Goal: Task Accomplishment & Management: Use online tool/utility

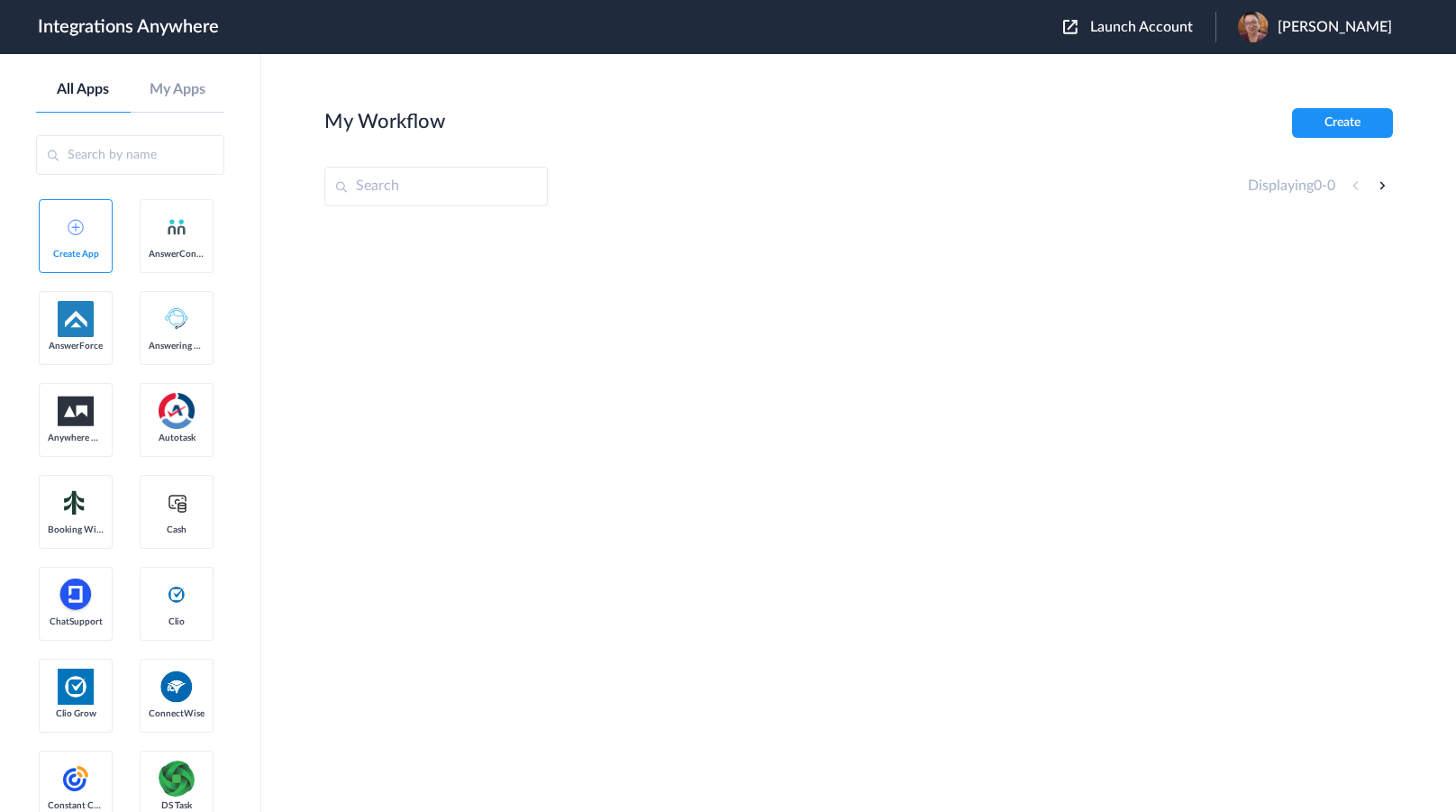
click at [1193, 31] on span "Launch Account" at bounding box center [1142, 27] width 103 height 14
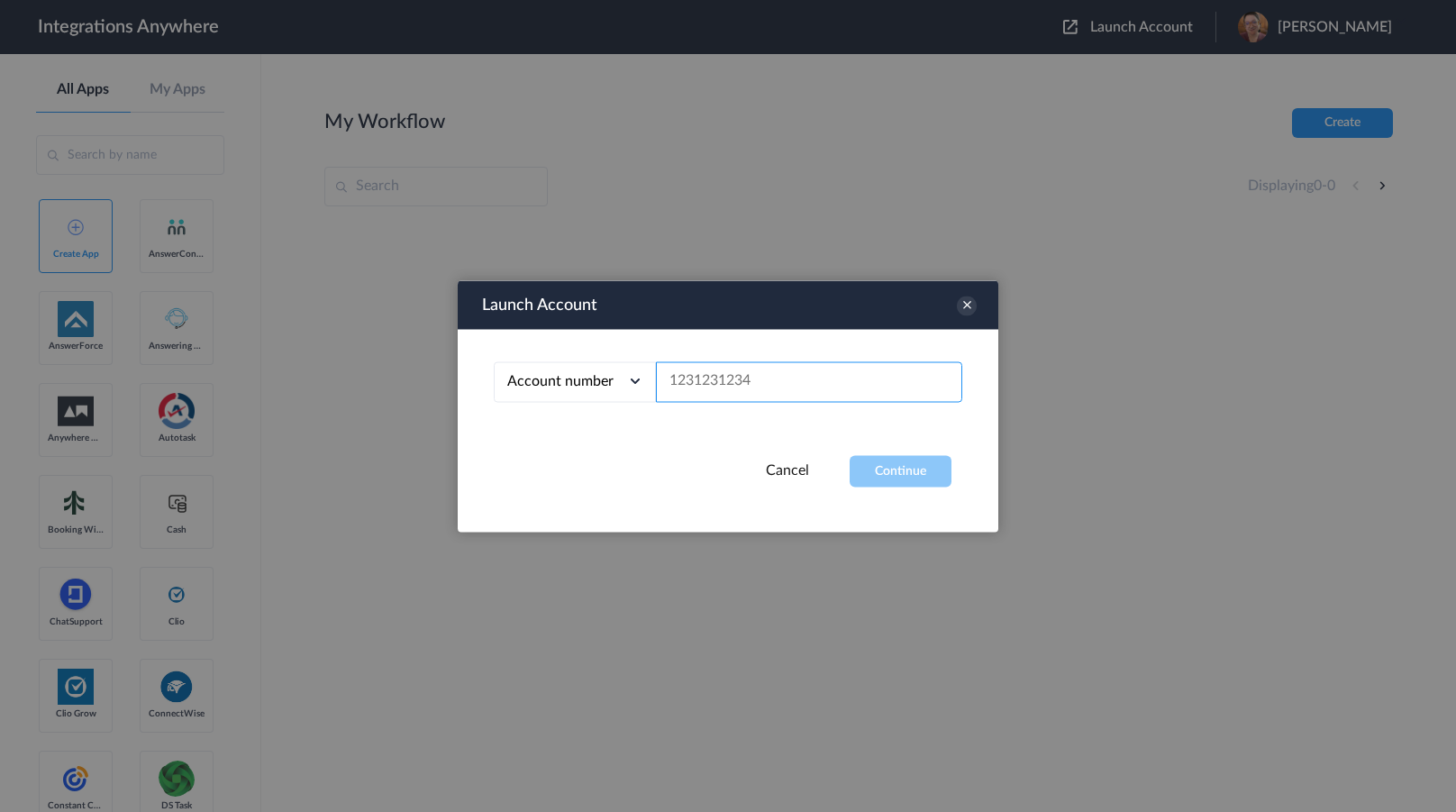
click at [744, 397] on input "text" at bounding box center [808, 381] width 306 height 41
paste input "2132911310"
click at [915, 475] on button "Continue" at bounding box center [901, 471] width 102 height 32
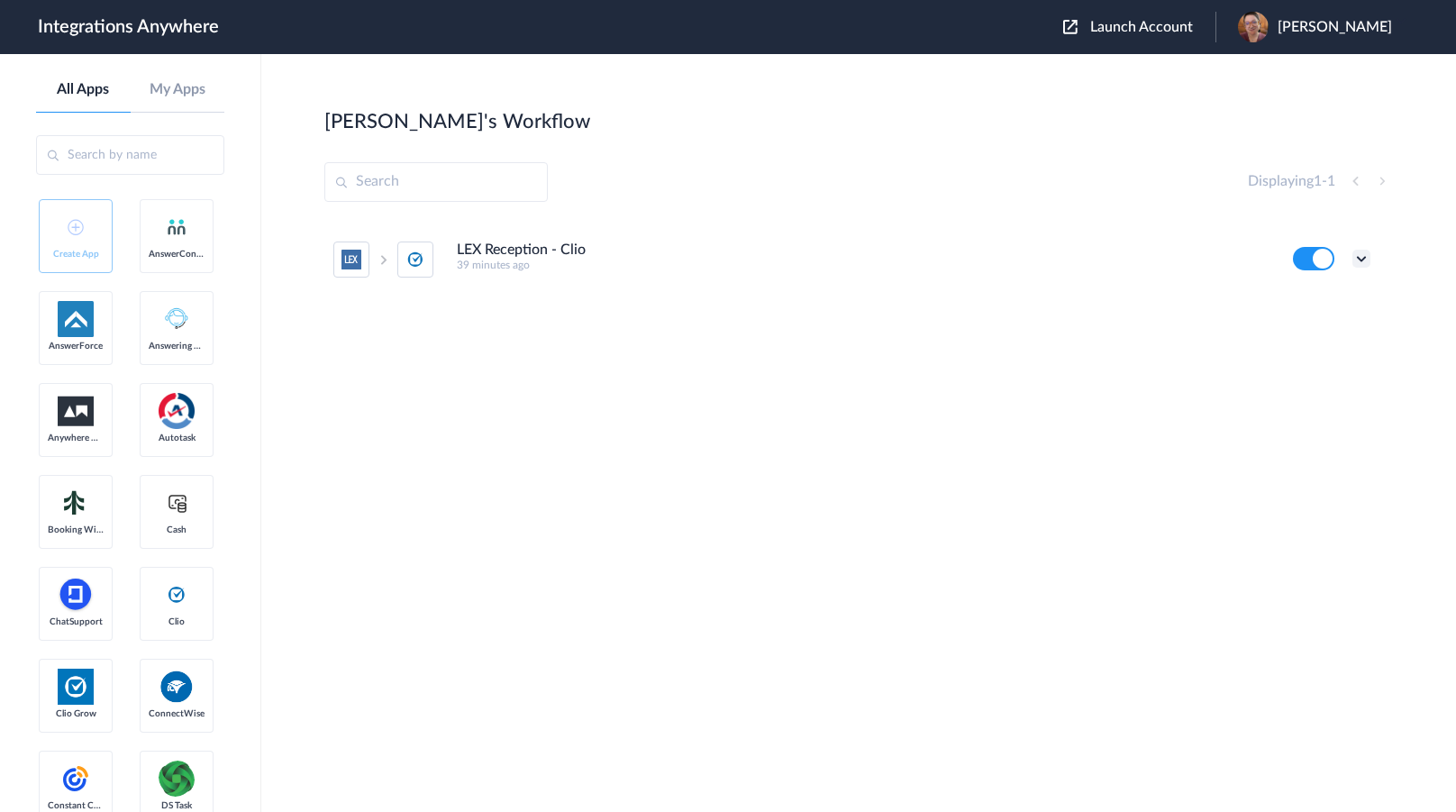
click at [1358, 261] on icon at bounding box center [1361, 258] width 18 height 18
click at [1339, 293] on li "Edit" at bounding box center [1311, 300] width 117 height 33
click at [1169, 23] on span "Launch Account" at bounding box center [1142, 27] width 103 height 14
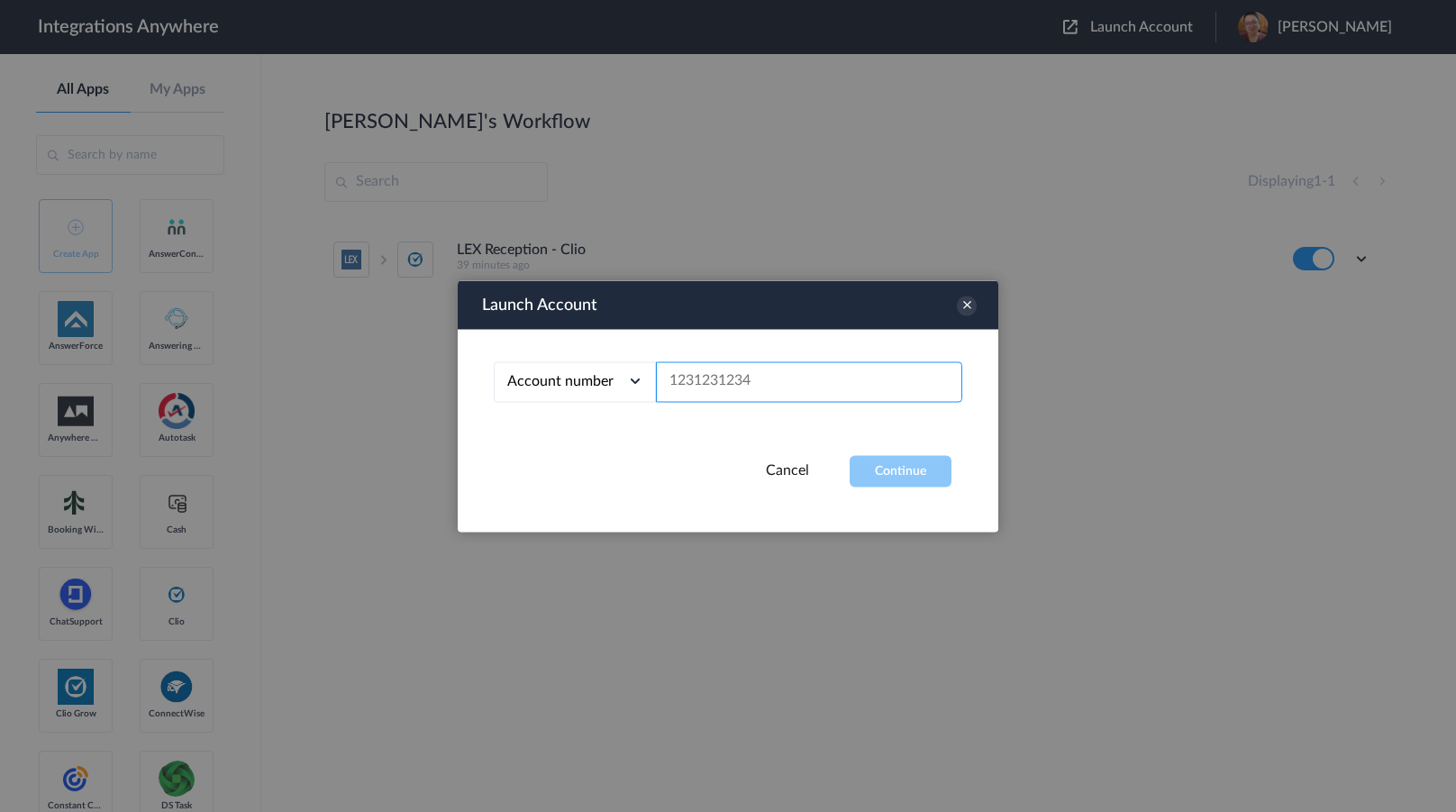
click at [839, 379] on input "text" at bounding box center [808, 381] width 306 height 41
paste input "2132911310"
type input "2132911310"
click at [898, 463] on button "Continue" at bounding box center [901, 471] width 102 height 32
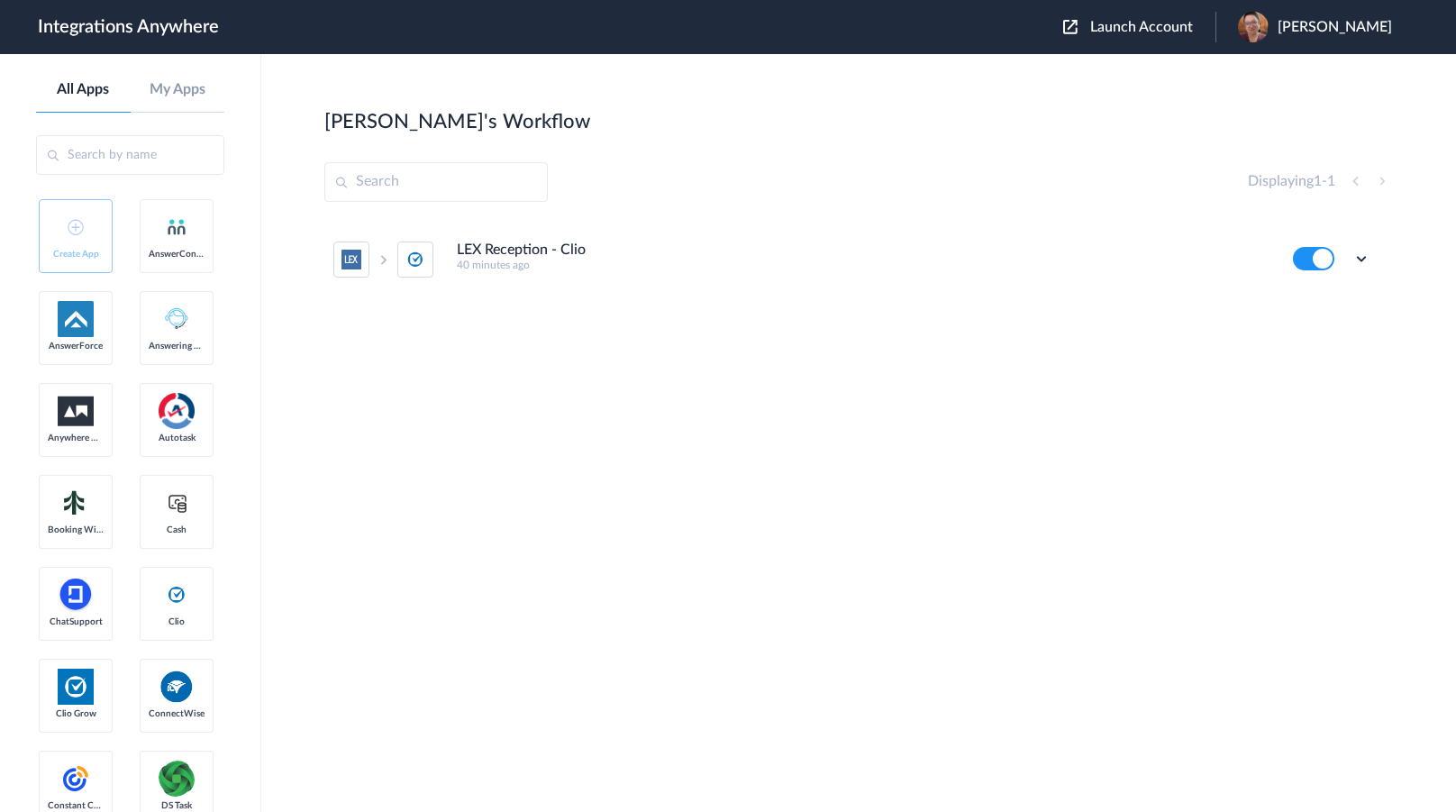
drag, startPoint x: 124, startPoint y: 338, endPoint x: 232, endPoint y: 338, distance: 108.0
click at [1357, 255] on icon at bounding box center [1361, 258] width 18 height 18
click at [1339, 336] on link "Task history" at bounding box center [1310, 333] width 87 height 13
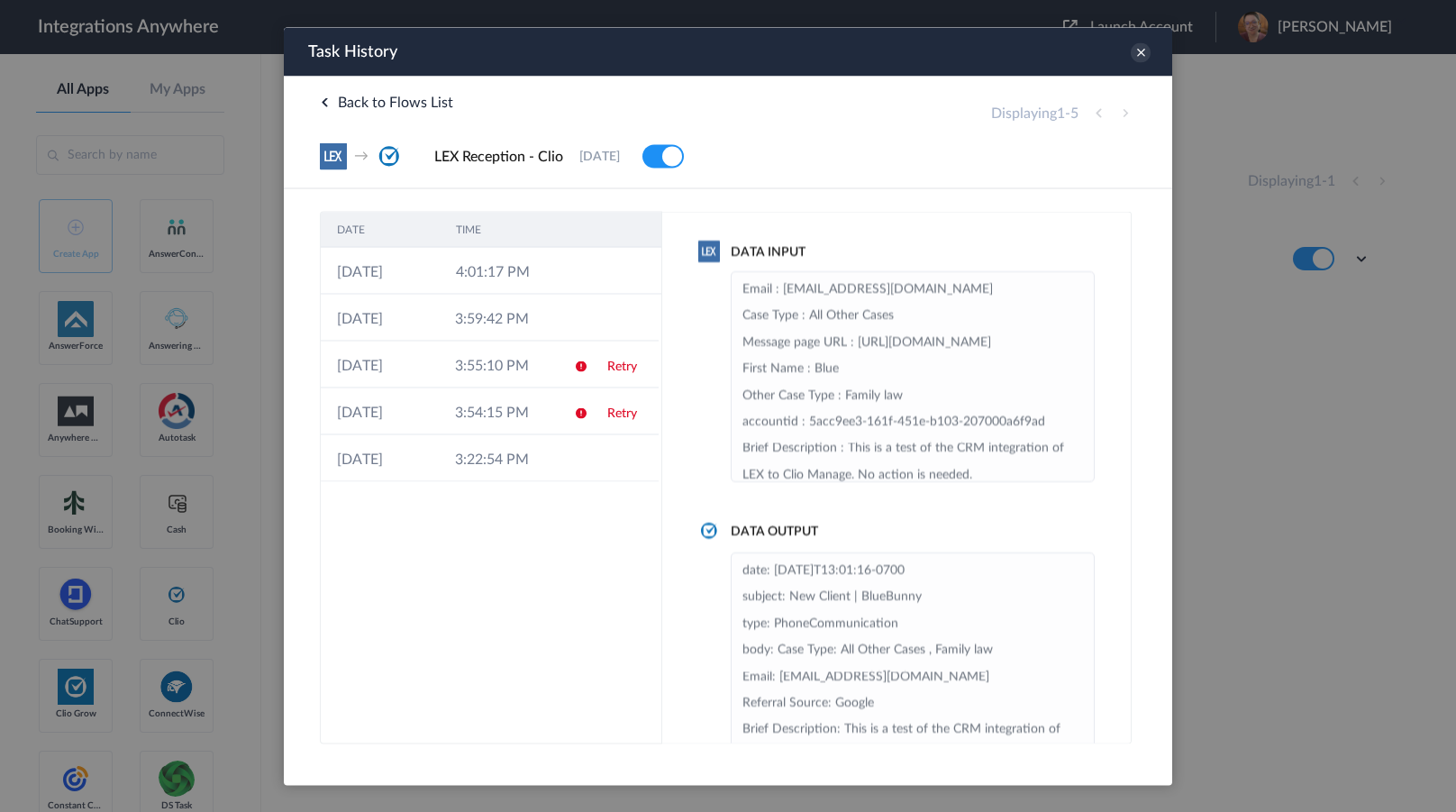
drag, startPoint x: 171, startPoint y: 484, endPoint x: 239, endPoint y: 481, distance: 68.1
click at [171, 484] on div at bounding box center [728, 406] width 1456 height 812
click at [568, 265] on td at bounding box center [576, 270] width 34 height 47
click at [1143, 45] on icon at bounding box center [1141, 52] width 20 height 20
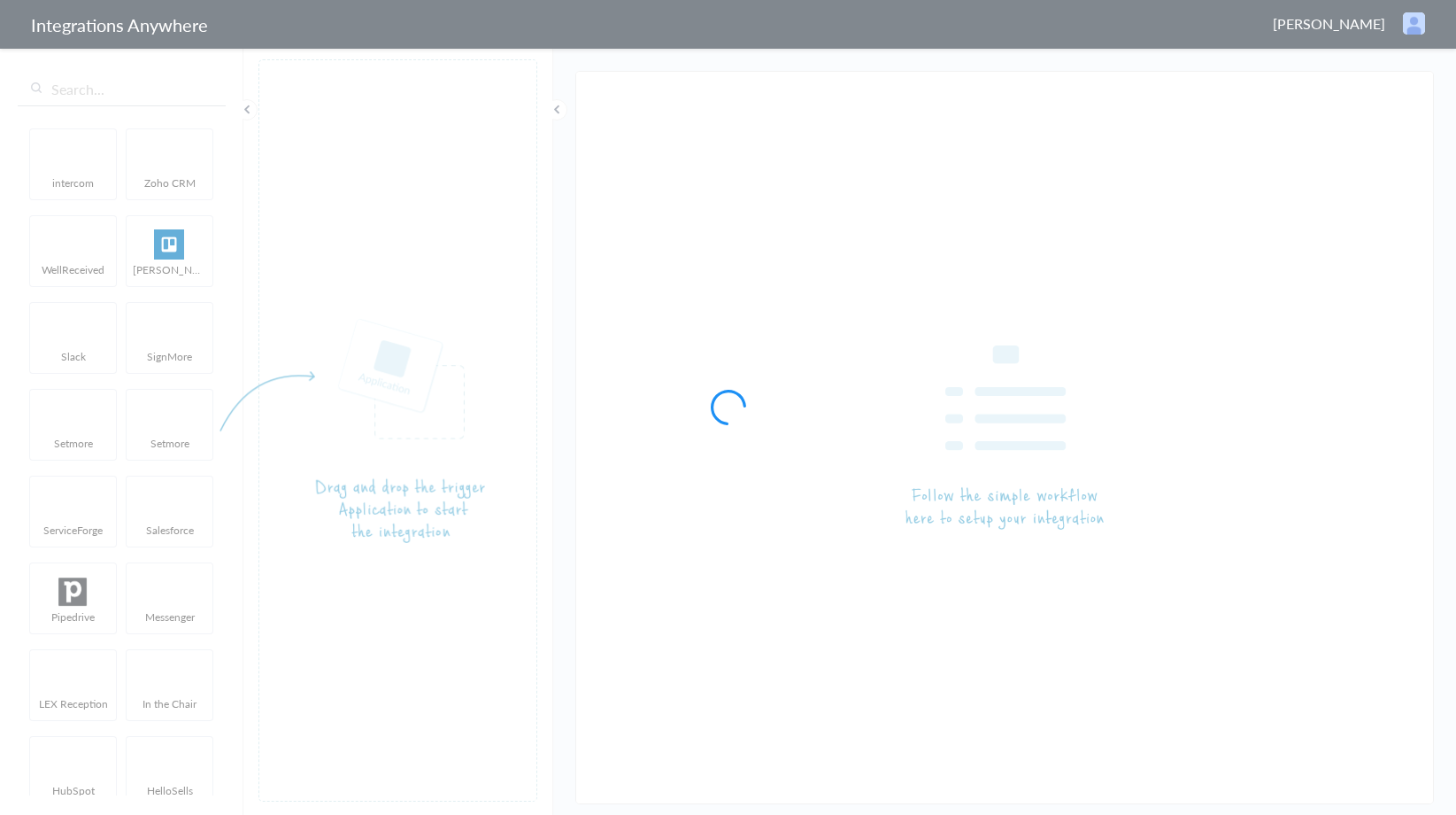
type input "LEX Reception - Clio"
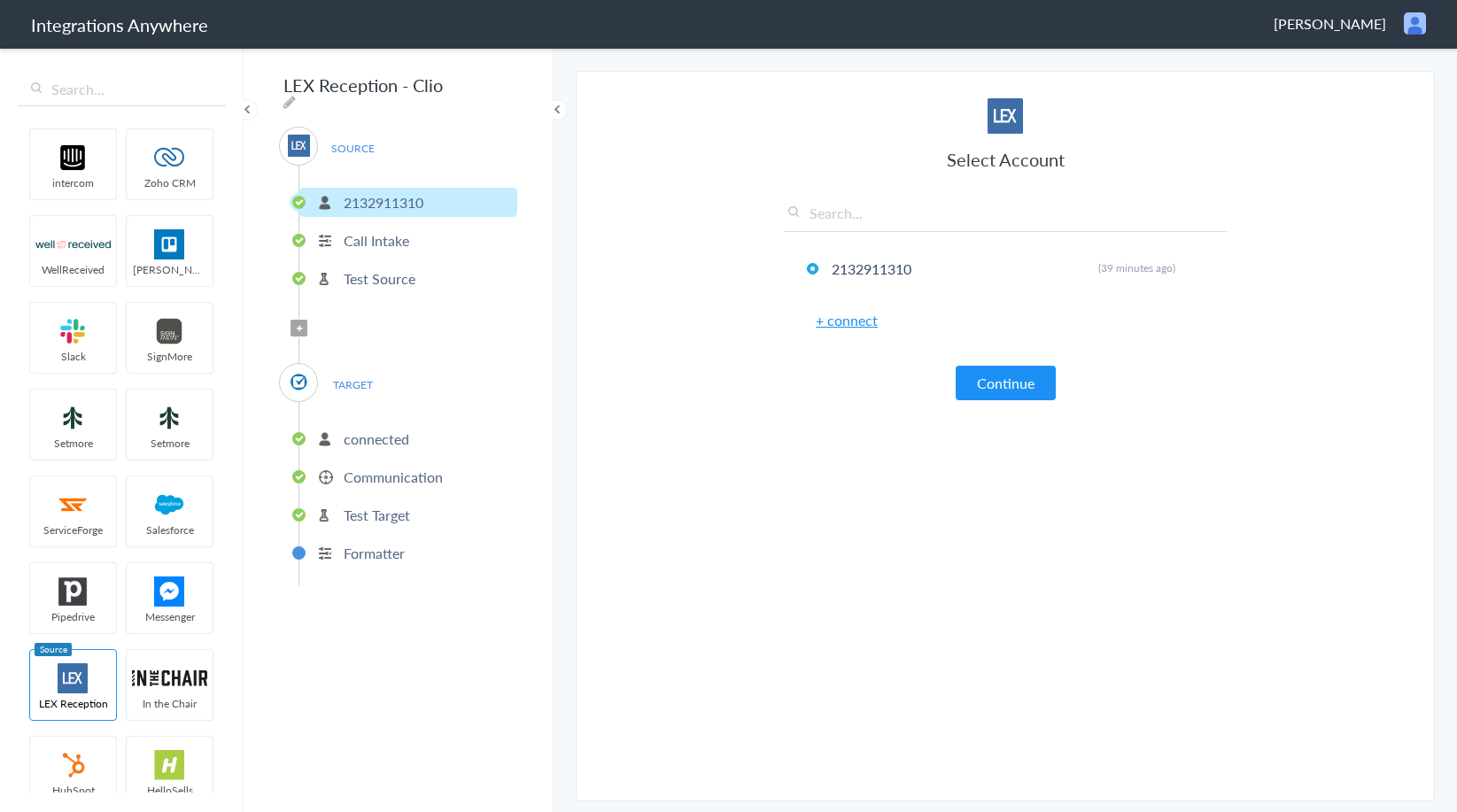
click at [729, 422] on section "Select Account 2132911310 Rename Delete (39 minutes ago) + connect Continue Set…" at bounding box center [1004, 436] width 859 height 730
click at [381, 493] on ul "connected Communication Test Target Formatter" at bounding box center [408, 493] width 218 height 183
click at [384, 510] on p "Test Target" at bounding box center [376, 515] width 67 height 20
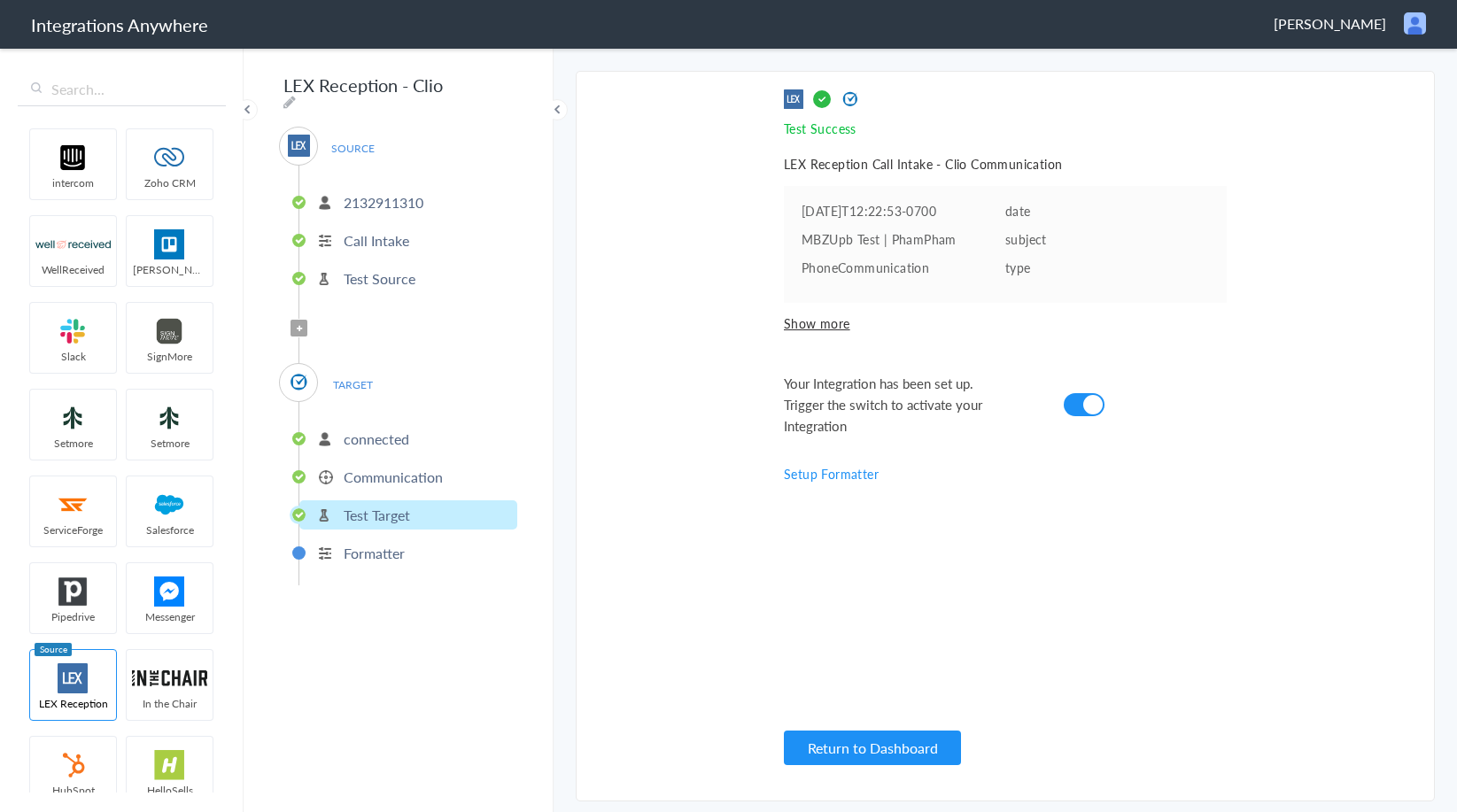
click at [384, 542] on p "Formatter" at bounding box center [374, 552] width 61 height 20
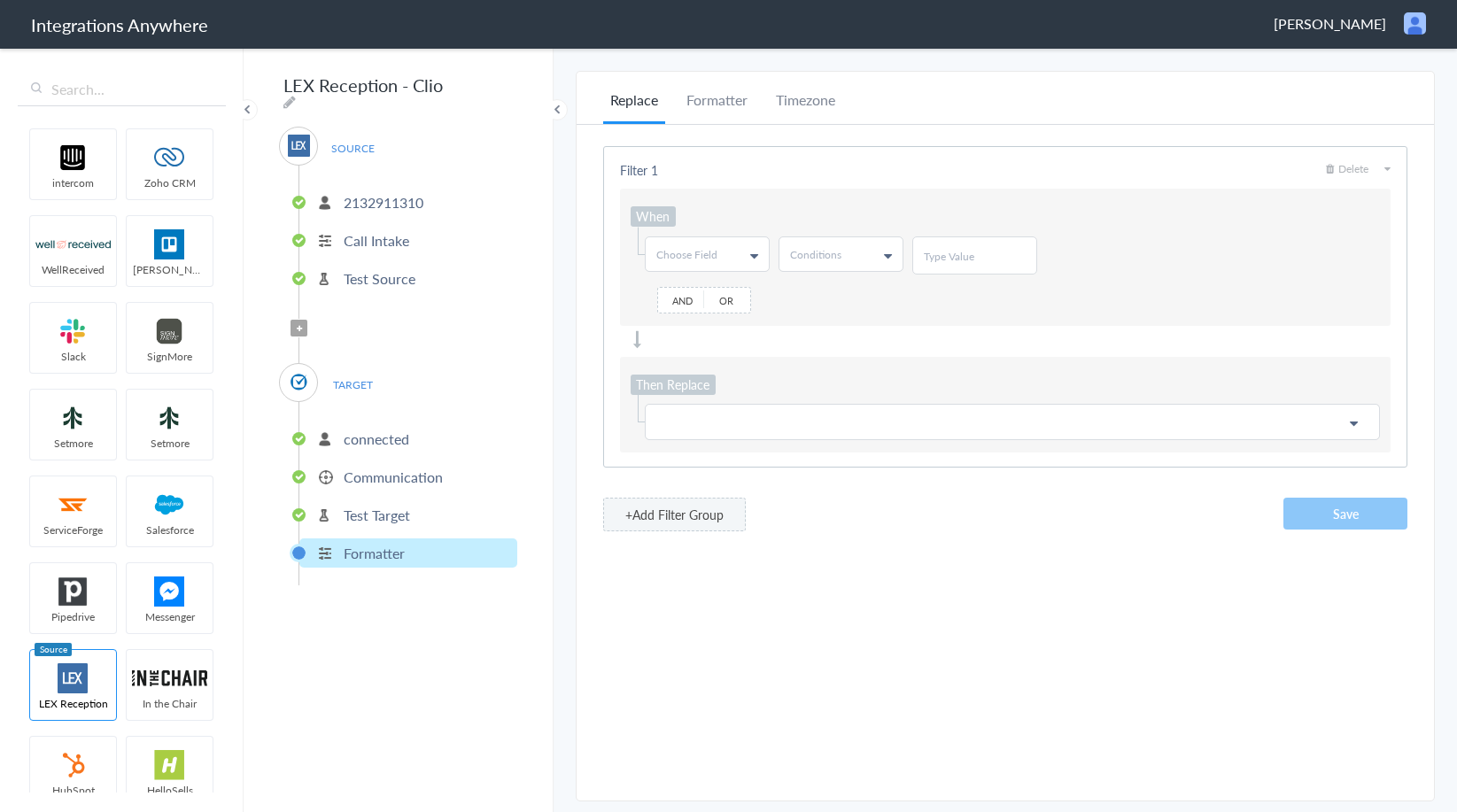
click at [379, 446] on ul "connected Communication Test Target Formatter" at bounding box center [408, 493] width 218 height 183
click at [380, 469] on p "Communication" at bounding box center [393, 477] width 99 height 20
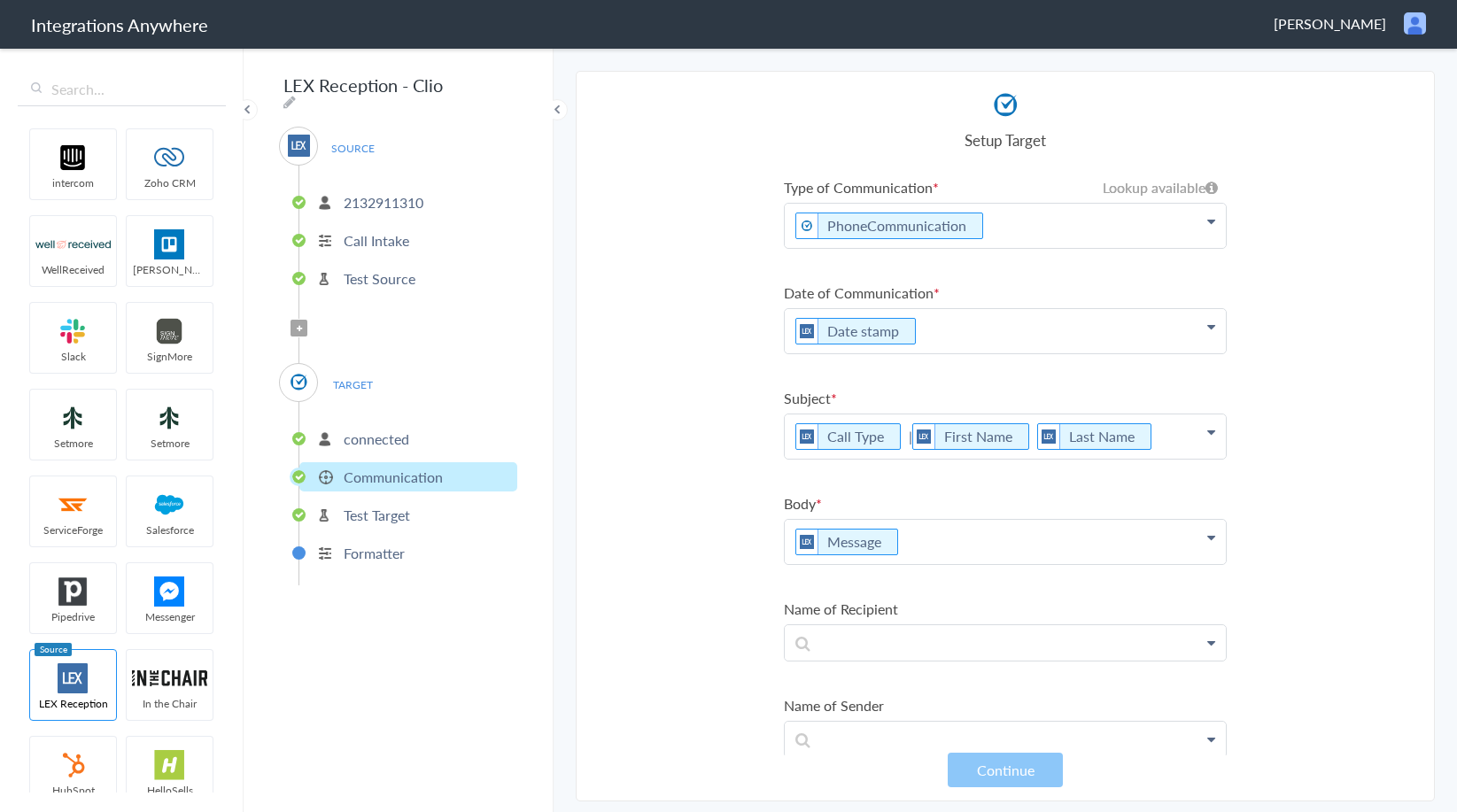
click at [891, 248] on p "Message" at bounding box center [1005, 225] width 441 height 44
click at [891, 542] on p "Message" at bounding box center [1005, 541] width 441 height 44
click at [884, 541] on li "Message" at bounding box center [853, 541] width 115 height 27
click at [893, 540] on icon at bounding box center [899, 541] width 20 height 22
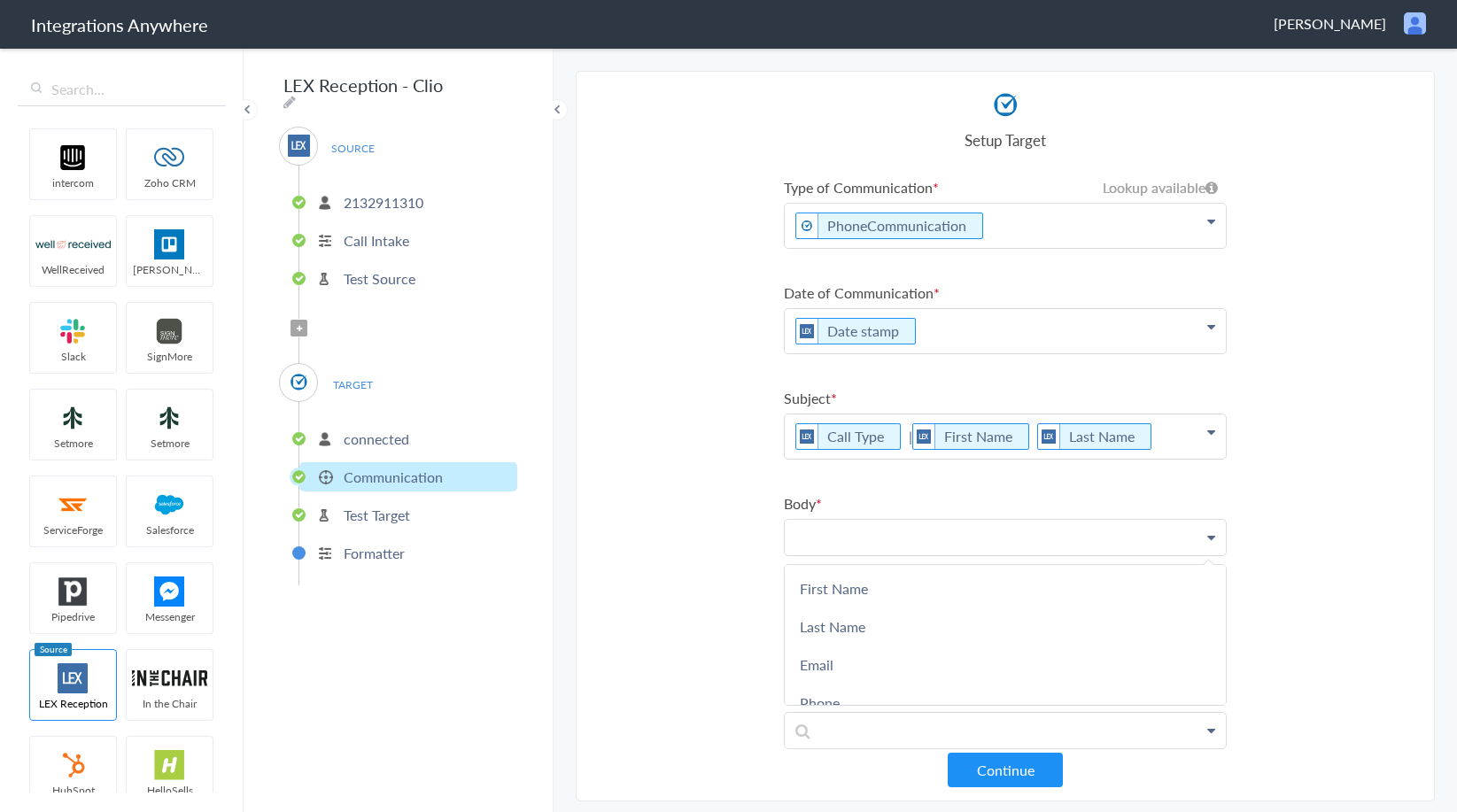
paste p
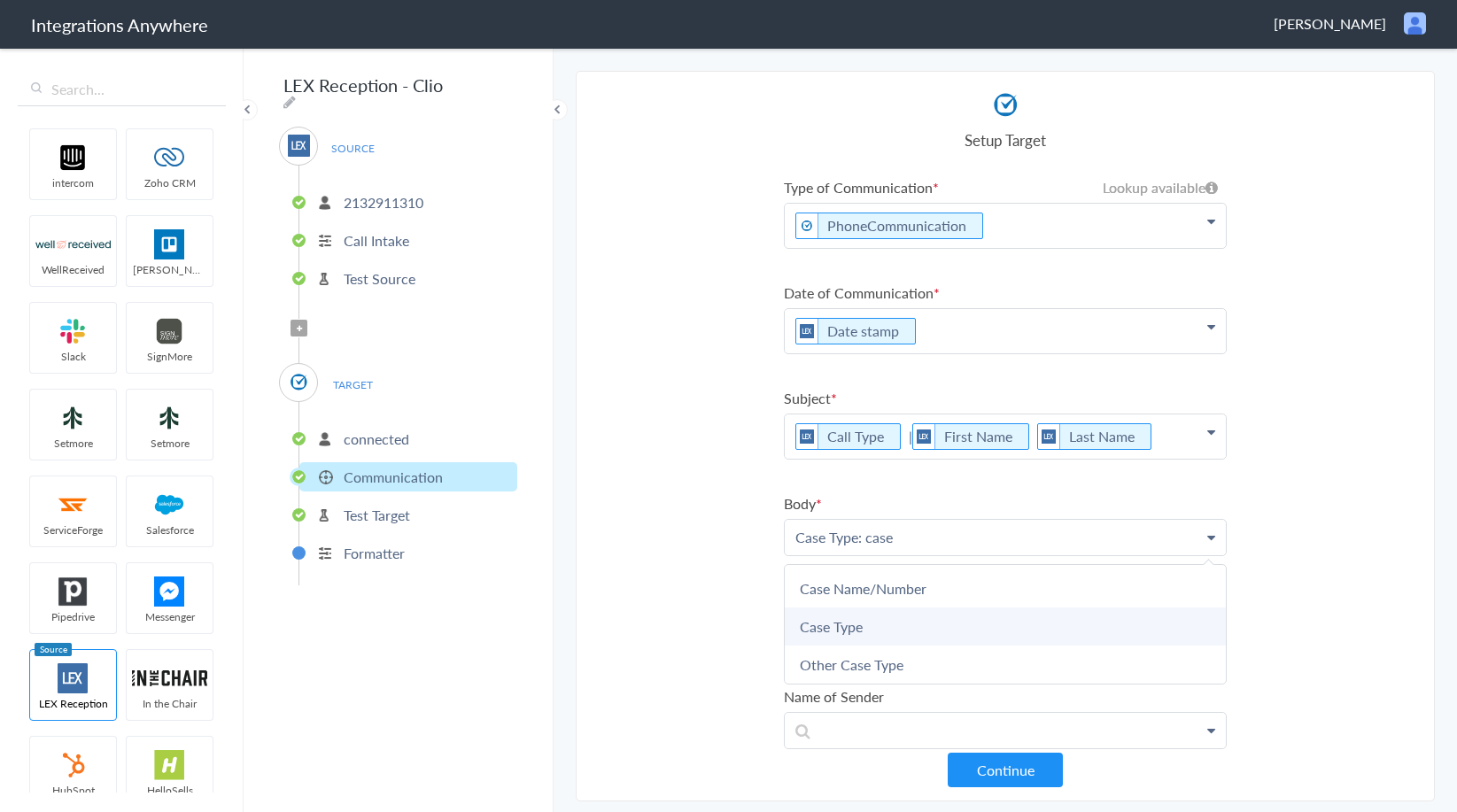
click at [0, 0] on link "Case Type" at bounding box center [0, 0] width 0 height 0
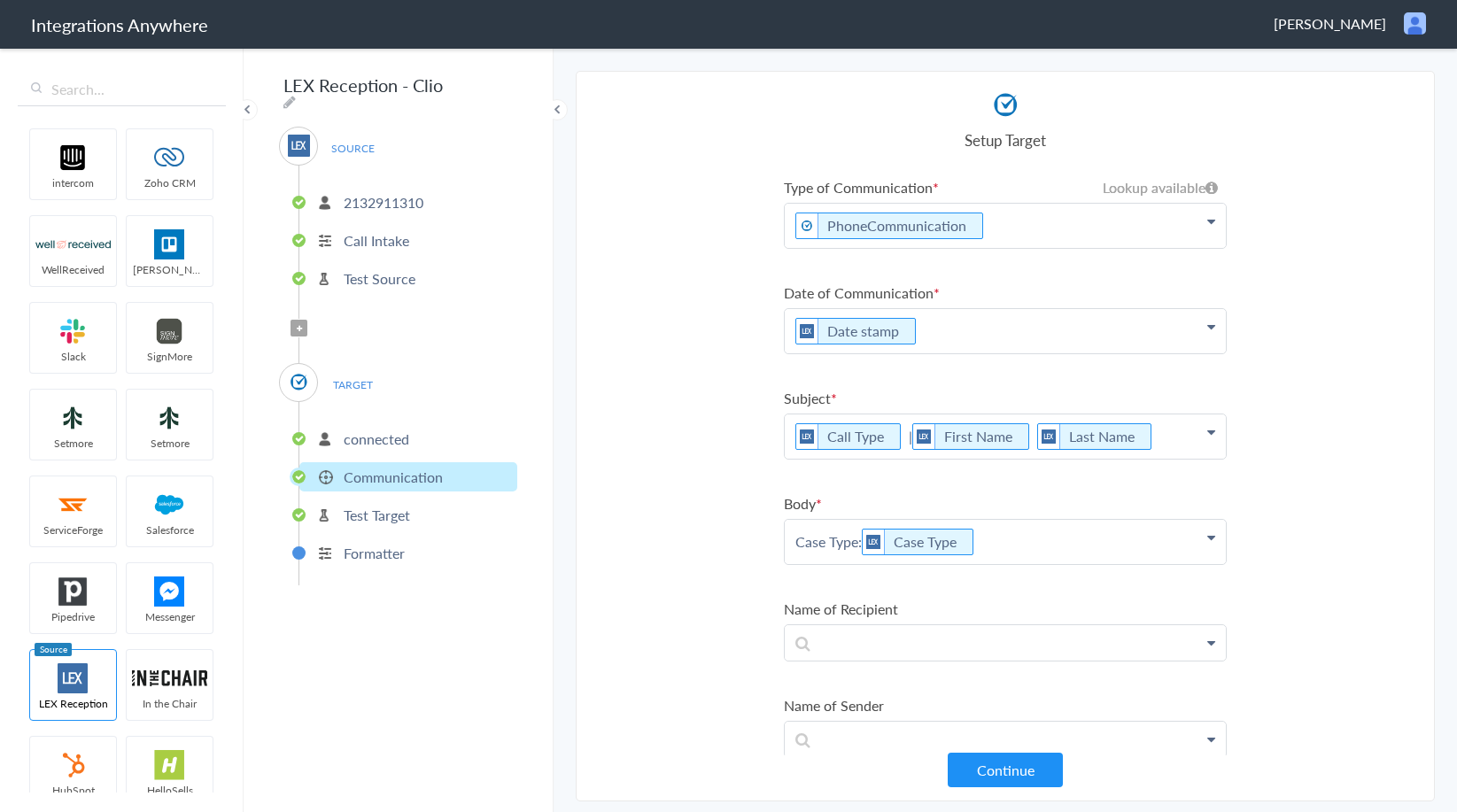
click at [1091, 248] on p "Case Type: Case Type" at bounding box center [1005, 225] width 441 height 44
click at [0, 0] on link "Other Case Type" at bounding box center [0, 0] width 0 height 0
click at [1156, 248] on p "Case Type: Case Type , Other Case Type" at bounding box center [1005, 225] width 441 height 44
click at [919, 583] on p "Case Type: Case Type , Other Case Type" at bounding box center [1005, 562] width 441 height 85
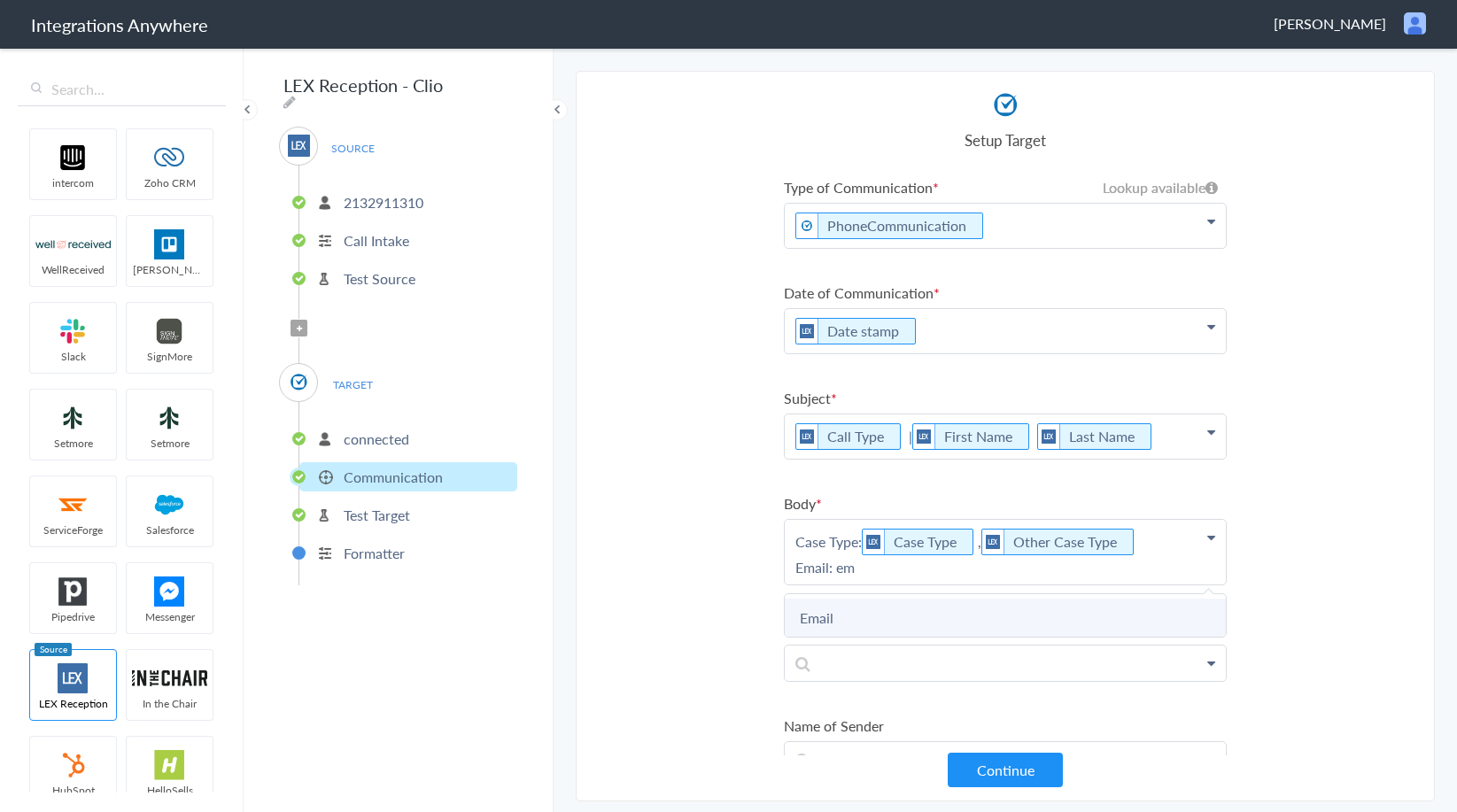
click at [0, 0] on link "Email" at bounding box center [0, 0] width 0 height 0
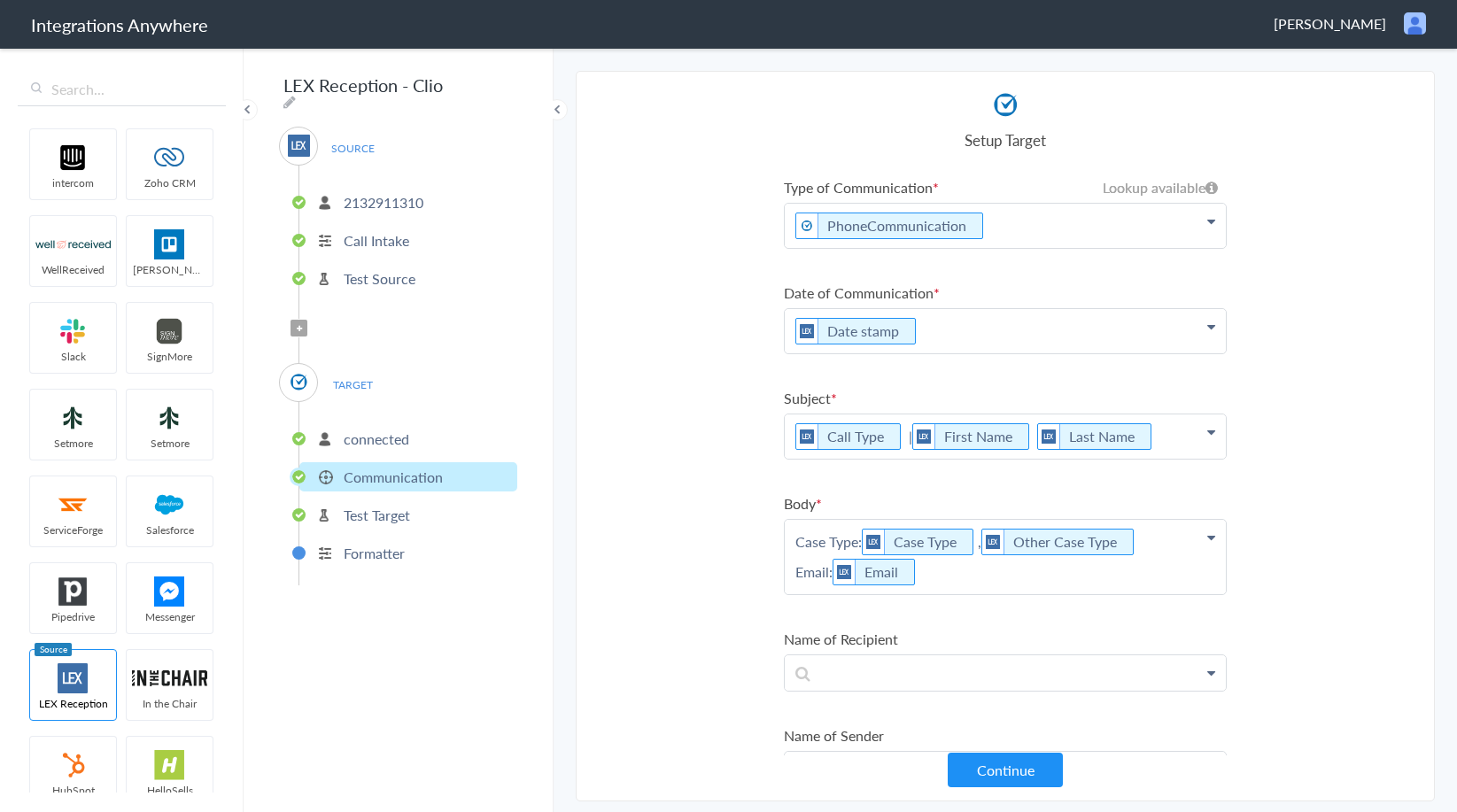
click at [981, 248] on p "Case Type: Case Type , Other Case Type Email: Email" at bounding box center [1005, 225] width 441 height 44
click at [837, 603] on p "Case Type: Case Type , Other Case Type Email: Email" at bounding box center [1005, 577] width 441 height 115
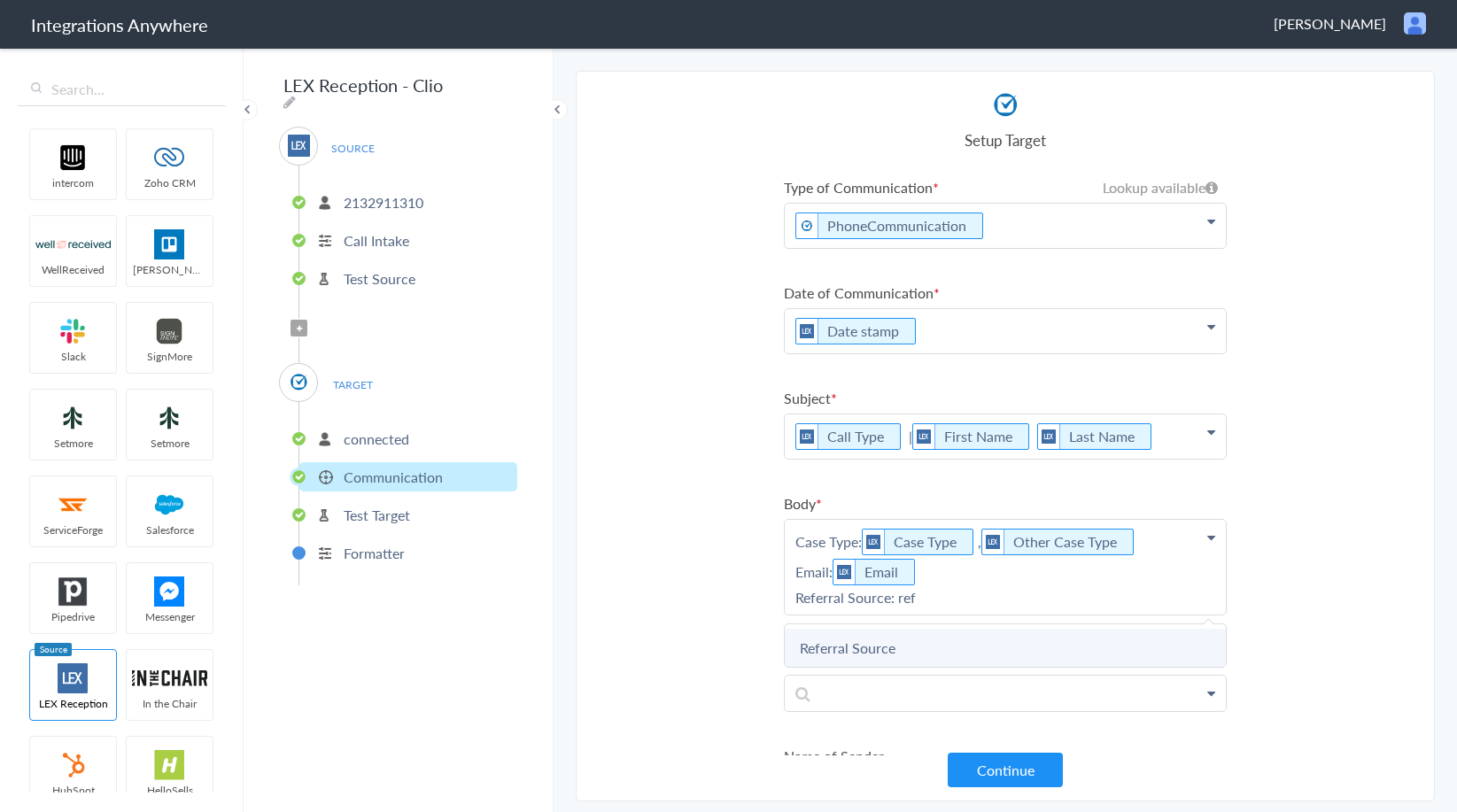
drag, startPoint x: 840, startPoint y: 636, endPoint x: 923, endPoint y: 619, distance: 84.7
click at [0, 0] on link "Referral Source" at bounding box center [0, 0] width 0 height 0
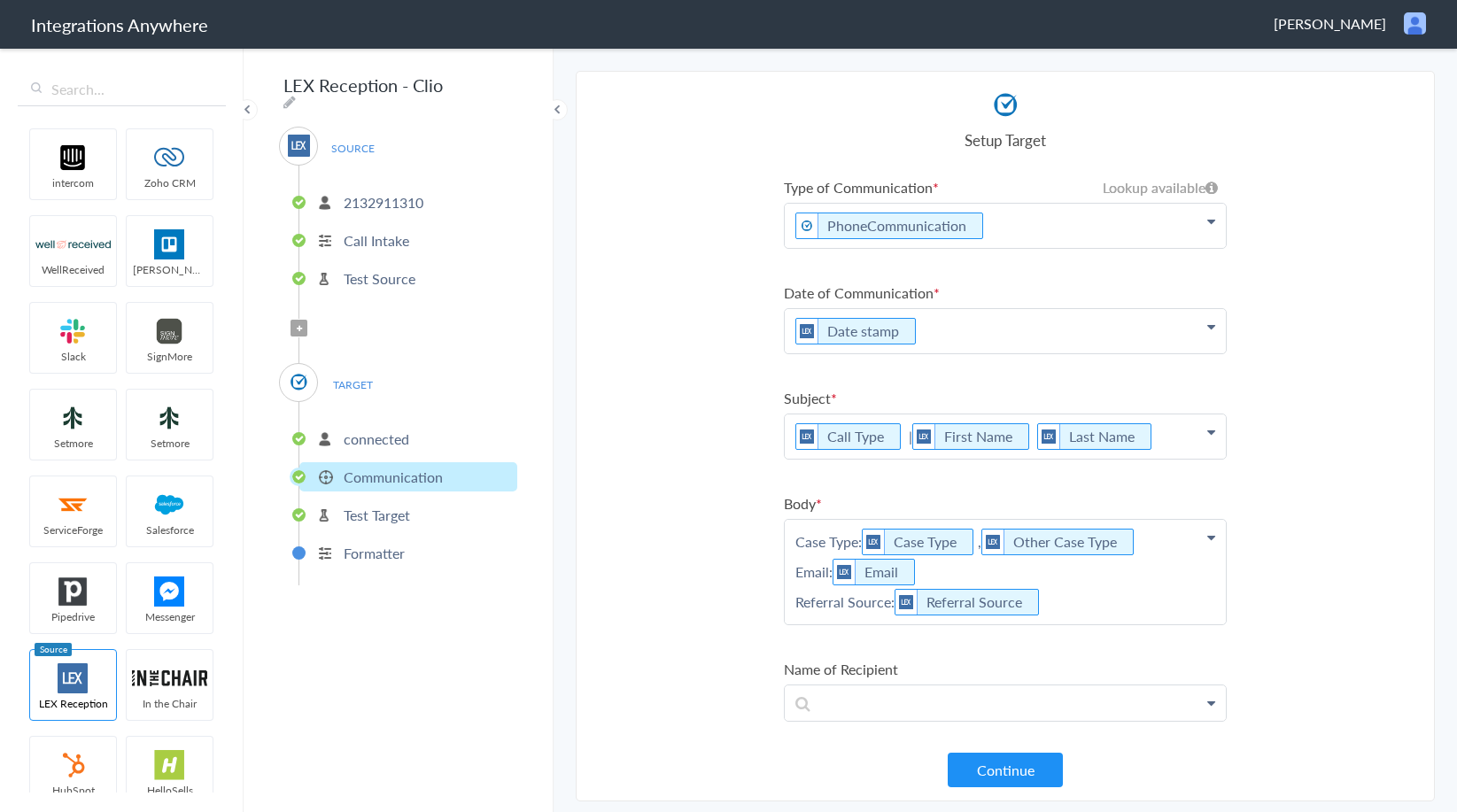
click at [1097, 248] on p "Case Type: Case Type , Other Case Type Email: Email Referral Source: Referral S…" at bounding box center [1005, 225] width 441 height 44
click at [935, 643] on p "Case Type: Case Type , Other Case Type Email: Email Referral Source: Referral S…" at bounding box center [1005, 592] width 441 height 146
click at [0, 0] on link "Brief Description" at bounding box center [0, 0] width 0 height 0
click at [1114, 248] on p "Case Type: Case Type , Other Case Type Email: Email Referral Source: Referral S…" at bounding box center [1005, 225] width 441 height 44
click at [878, 677] on p "Case Type: Case Type , Other Case Type Email: Email Referral Source: Referral S…" at bounding box center [1005, 606] width 441 height 175
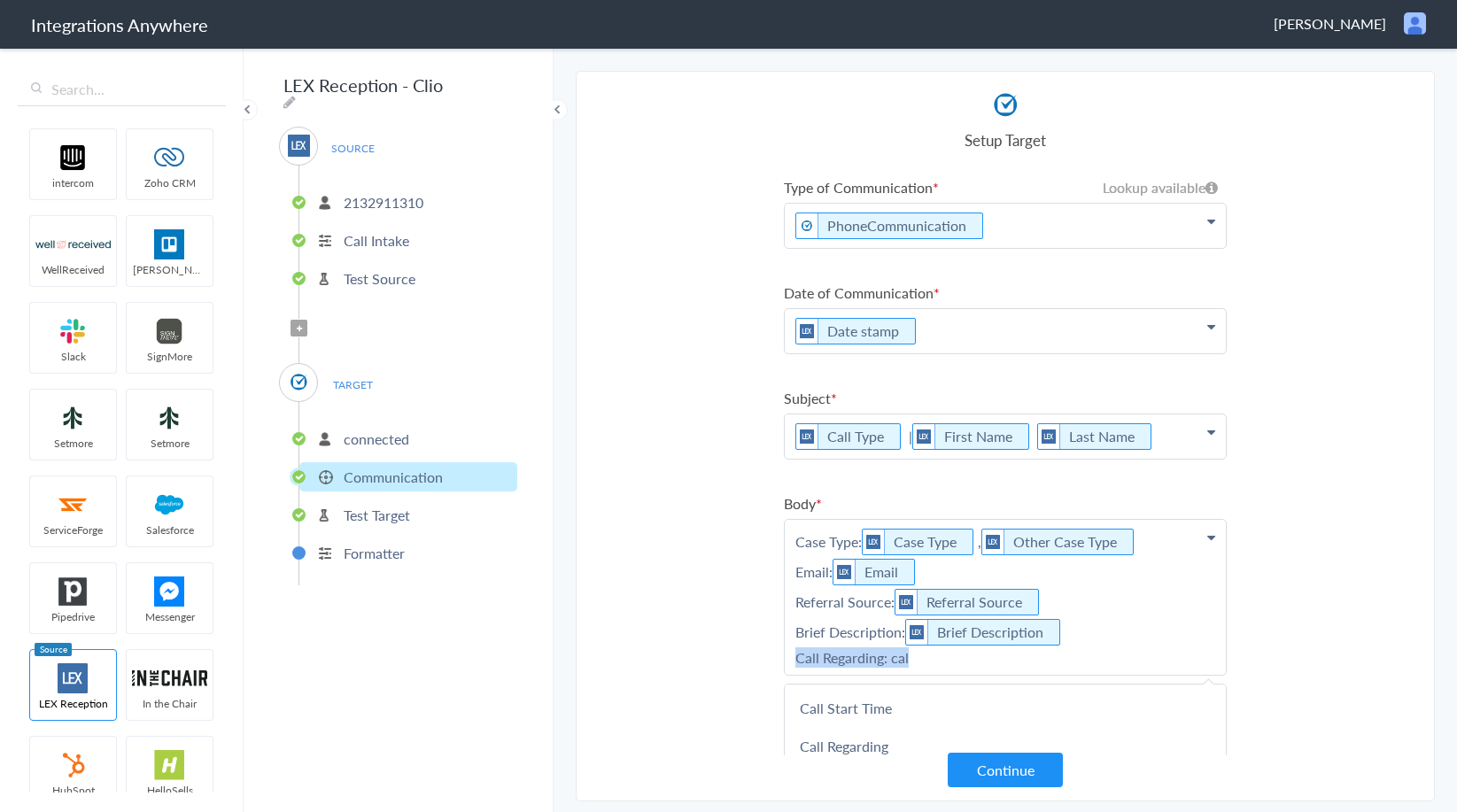
drag, startPoint x: 794, startPoint y: 663, endPoint x: 963, endPoint y: 658, distance: 169.1
click at [963, 658] on p "Case Type: Case Type , Other Case Type Email: Email Referral Source: Referral S…" at bounding box center [1005, 596] width 441 height 155
click at [944, 665] on p "Case Type: Case Type , Other Case Type Email: Email Referral Source: Referral S…" at bounding box center [1005, 596] width 441 height 155
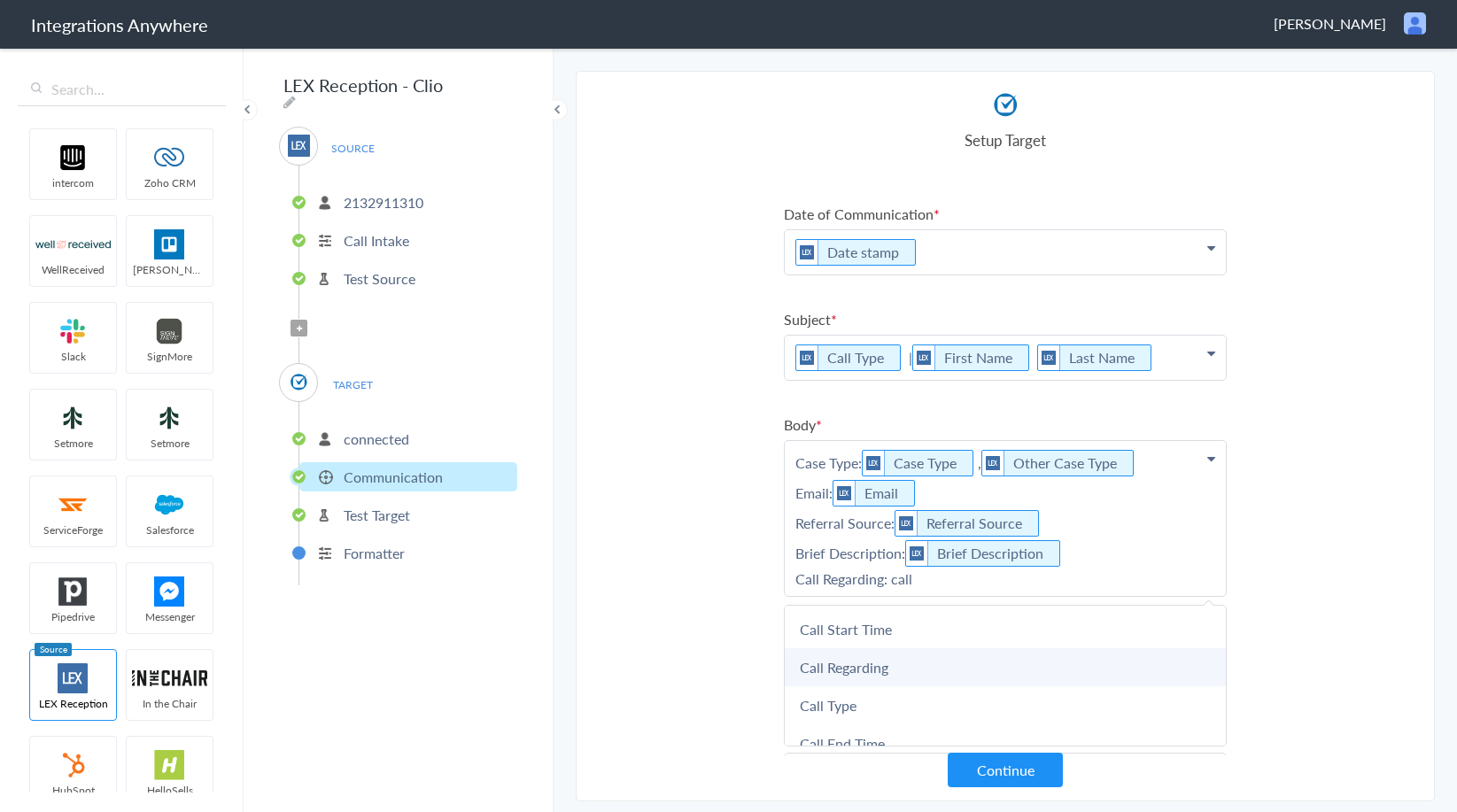
scroll to position [118, 0]
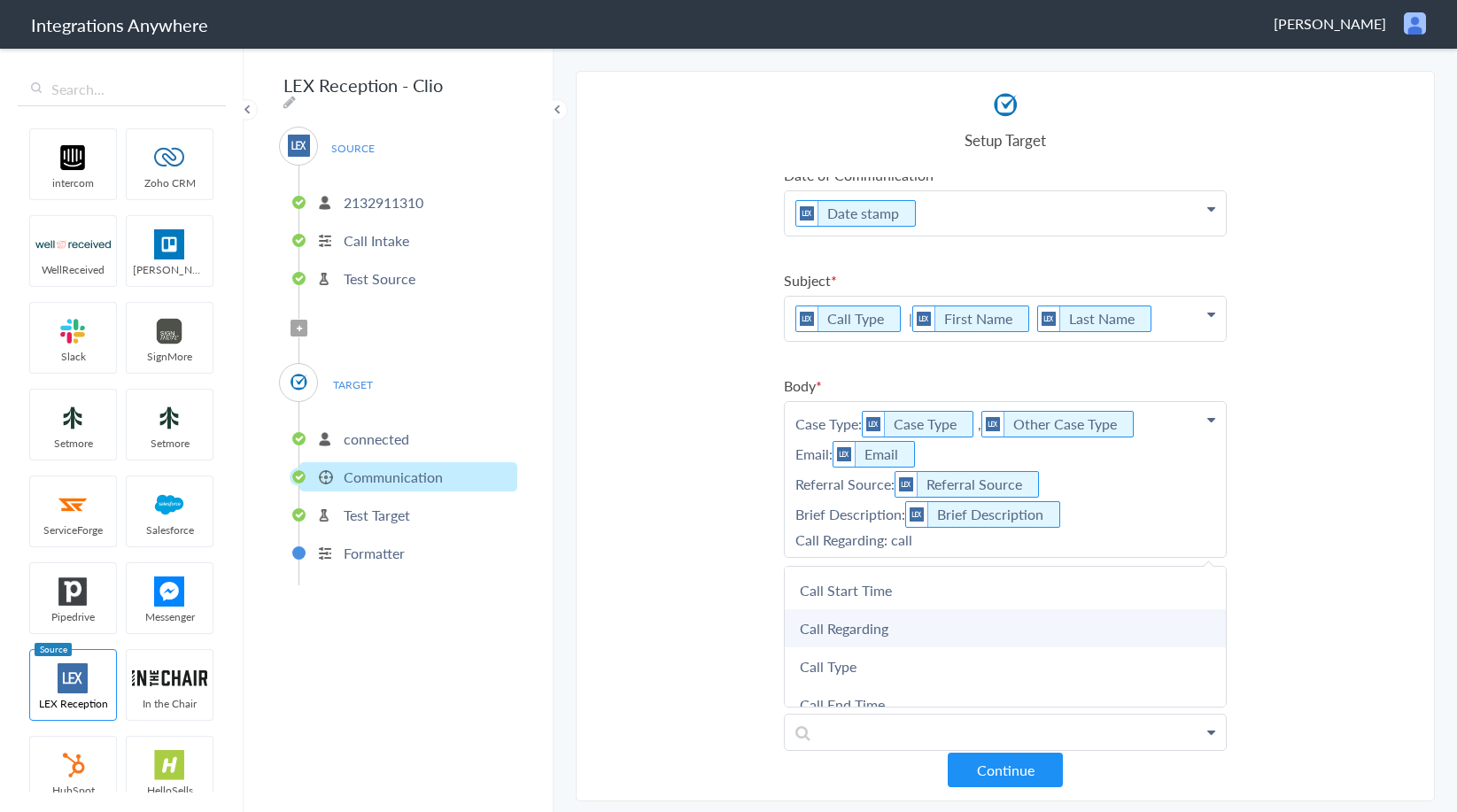
click at [0, 0] on link "Call Regarding" at bounding box center [0, 0] width 0 height 0
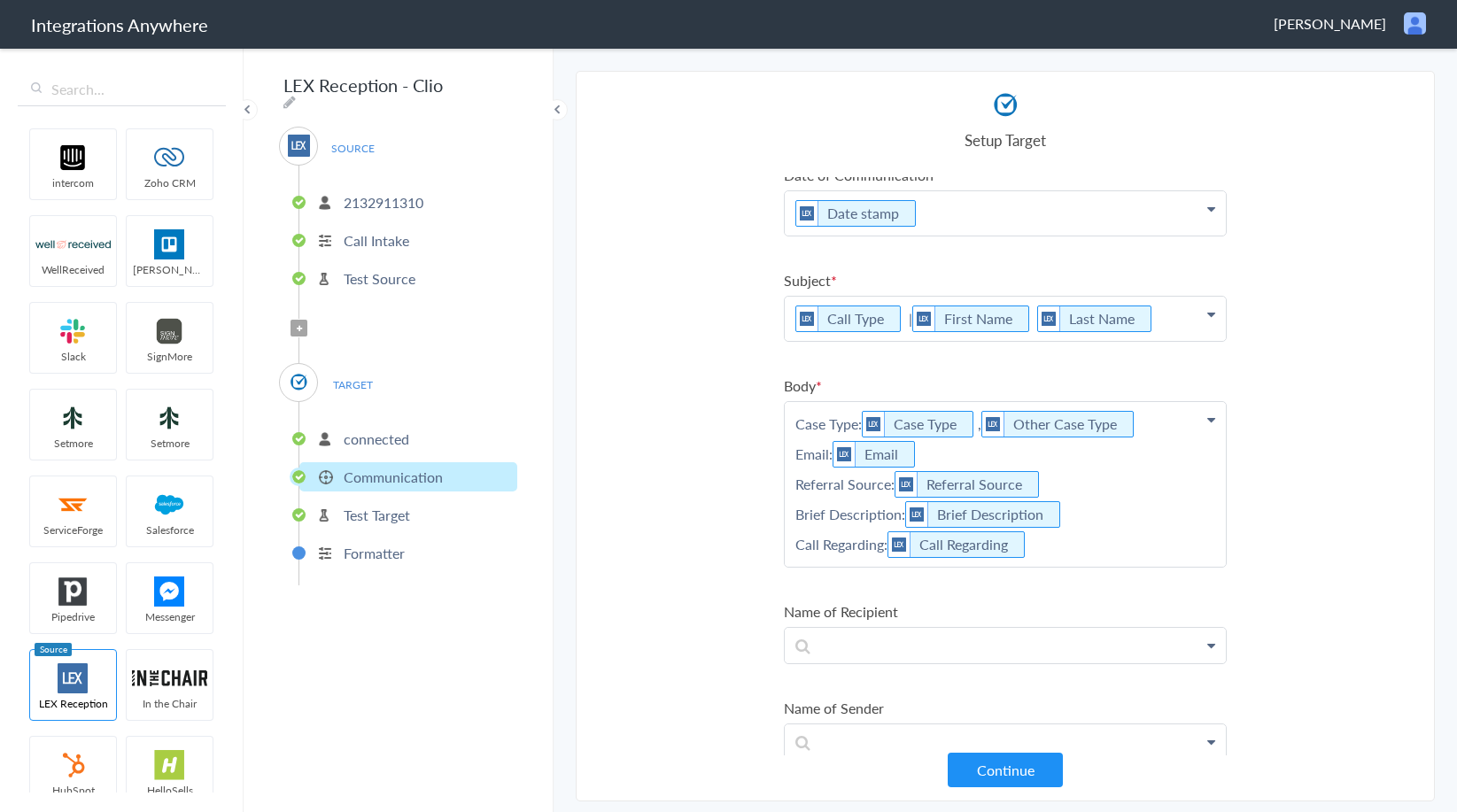
click at [1083, 130] on p "Case Type: Case Type , Other Case Type Email: Email Referral Source: Referral S…" at bounding box center [1005, 108] width 441 height 44
click at [797, 542] on p "Case Type: Case Type , Other Case Type Email: Email Referral Source: Referral S…" at bounding box center [1005, 504] width 441 height 205
click at [1031, 543] on icon at bounding box center [1025, 544] width 20 height 22
drag, startPoint x: 978, startPoint y: 540, endPoint x: 774, endPoint y: 543, distance: 204.0
click at [774, 543] on section "Select Account 2132911310 Rename Delete (39 minutes ago) + connect Continue Set…" at bounding box center [1004, 436] width 859 height 730
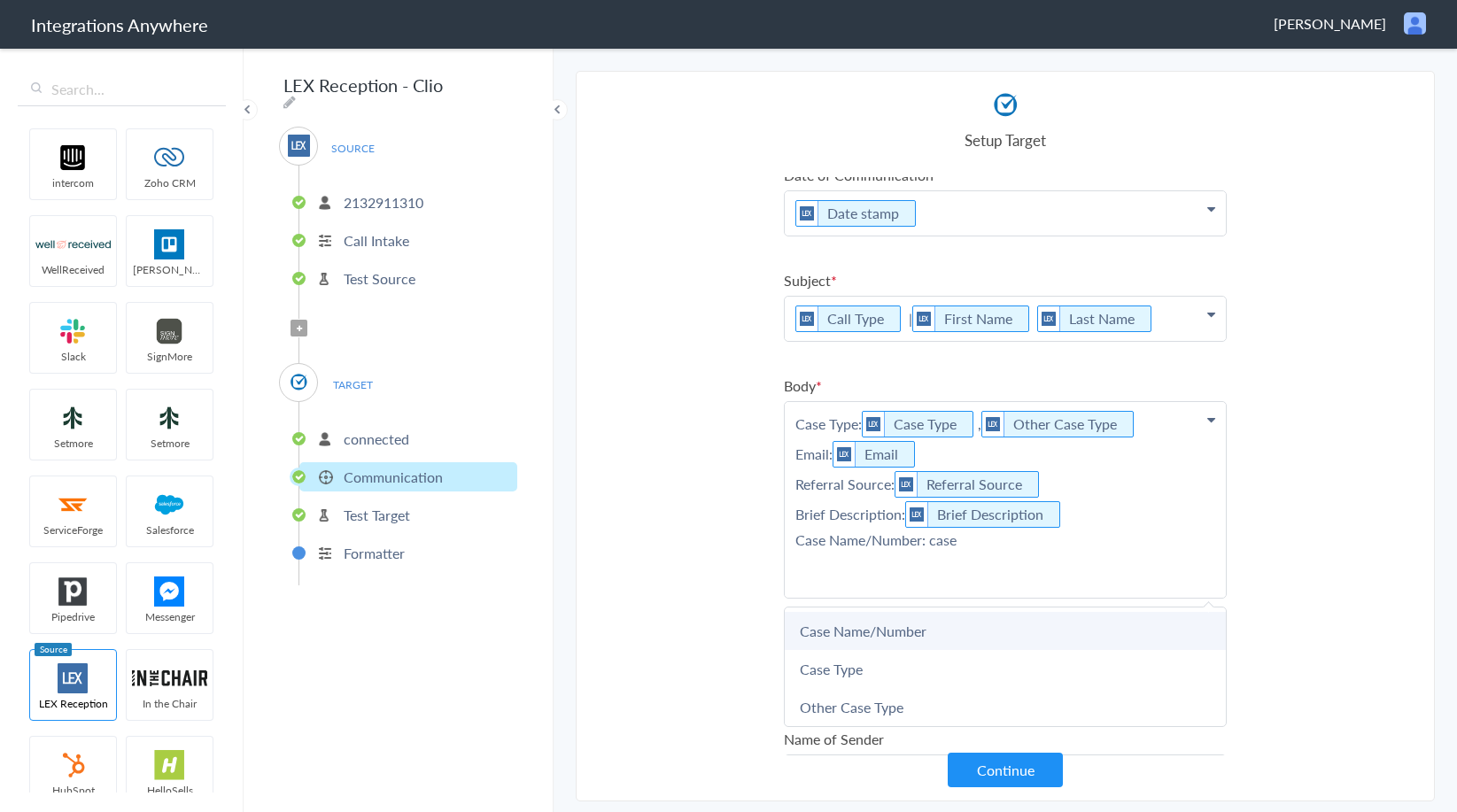
click at [0, 0] on link "Case Name/Number" at bounding box center [0, 0] width 0 height 0
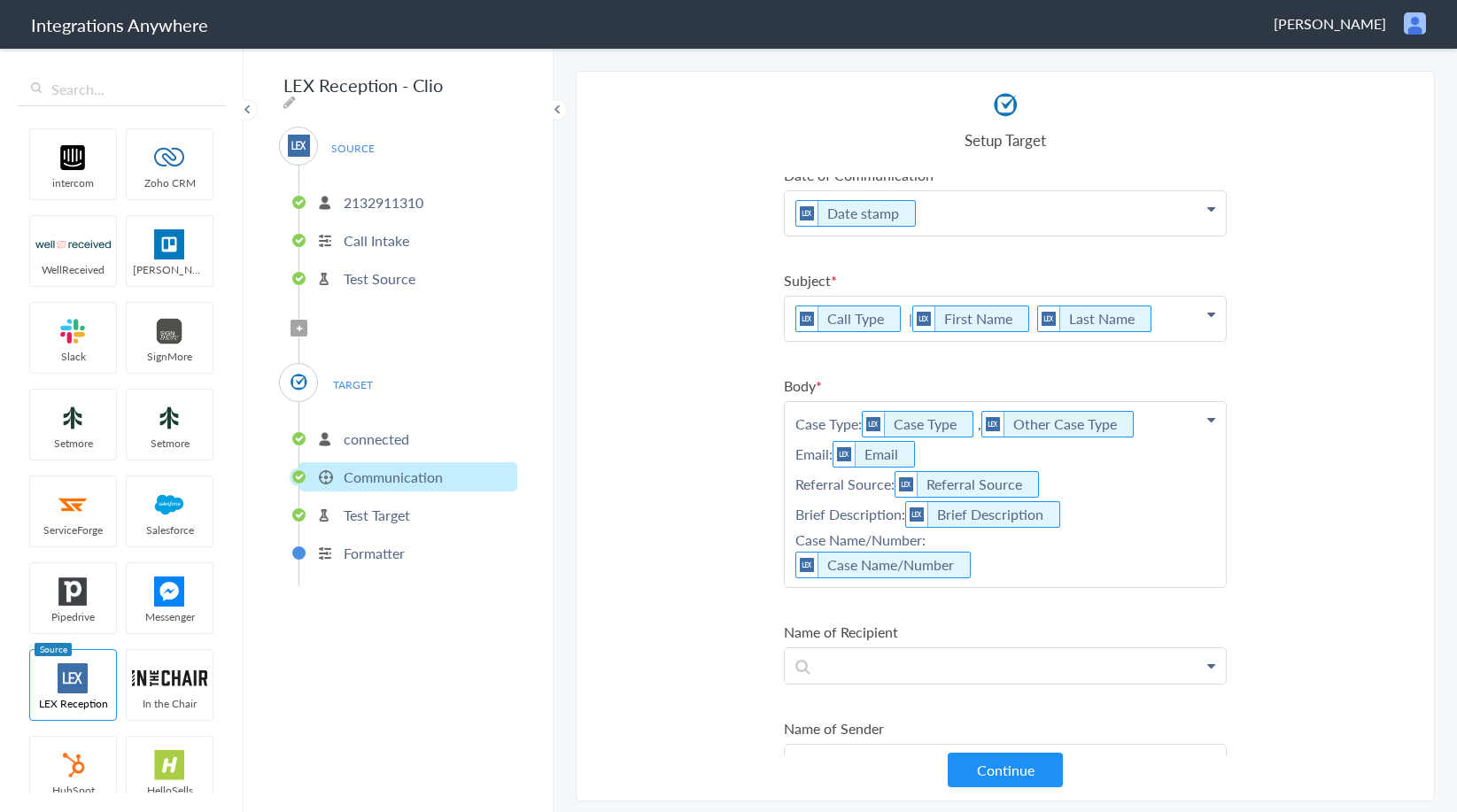
click at [1097, 130] on p "Case Type: Case Type , Other Case Type Email: Email Referral Source: Referral S…" at bounding box center [1005, 108] width 441 height 44
click at [959, 602] on p "Case Type: Case Type , Other Case Type Email: Email Referral Source: Referral S…" at bounding box center [1005, 504] width 441 height 205
click at [977, 587] on p "Case Type: Case Type , Other Case Type Email: Email Referral Source: Referral S…" at bounding box center [1005, 504] width 441 height 205
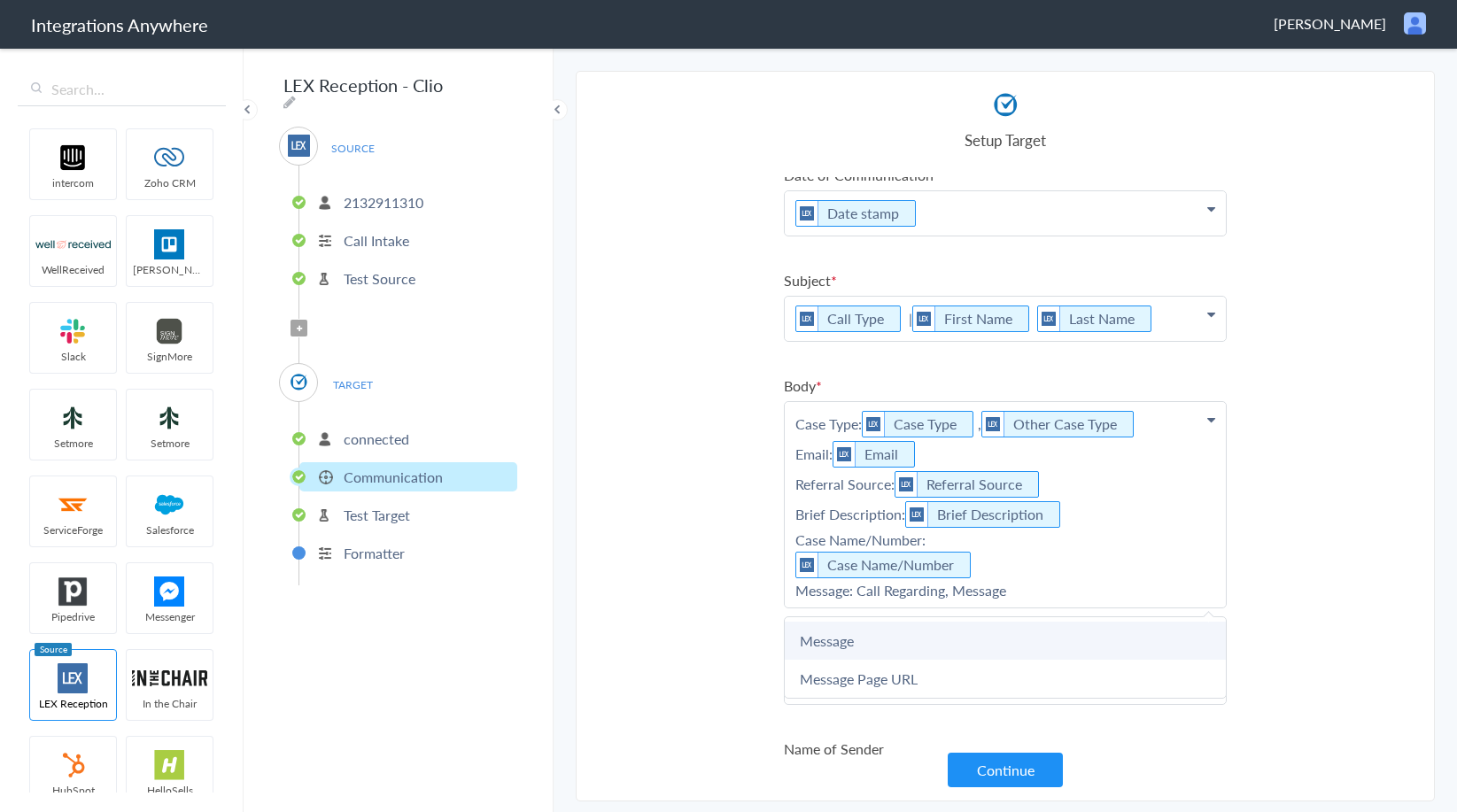
click at [0, 0] on link "Message" at bounding box center [0, 0] width 0 height 0
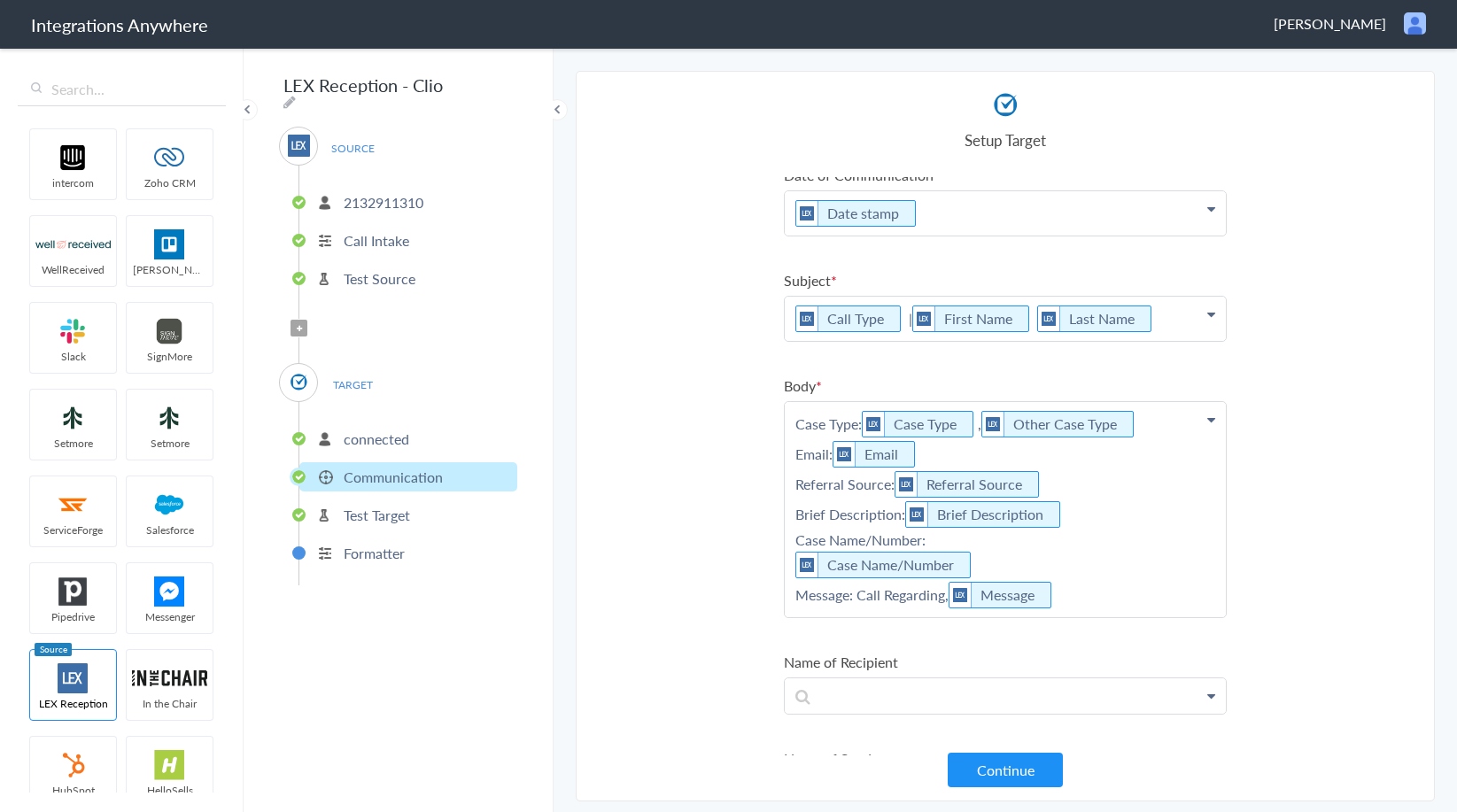
click at [1126, 130] on p "Case Type: Case Type , Other Case Type Email: Email Referral Source: Referral S…" at bounding box center [1005, 108] width 441 height 44
click at [1317, 549] on section "Select Account 2132911310 Rename Delete (39 minutes ago) + connect Continue Set…" at bounding box center [1004, 436] width 859 height 730
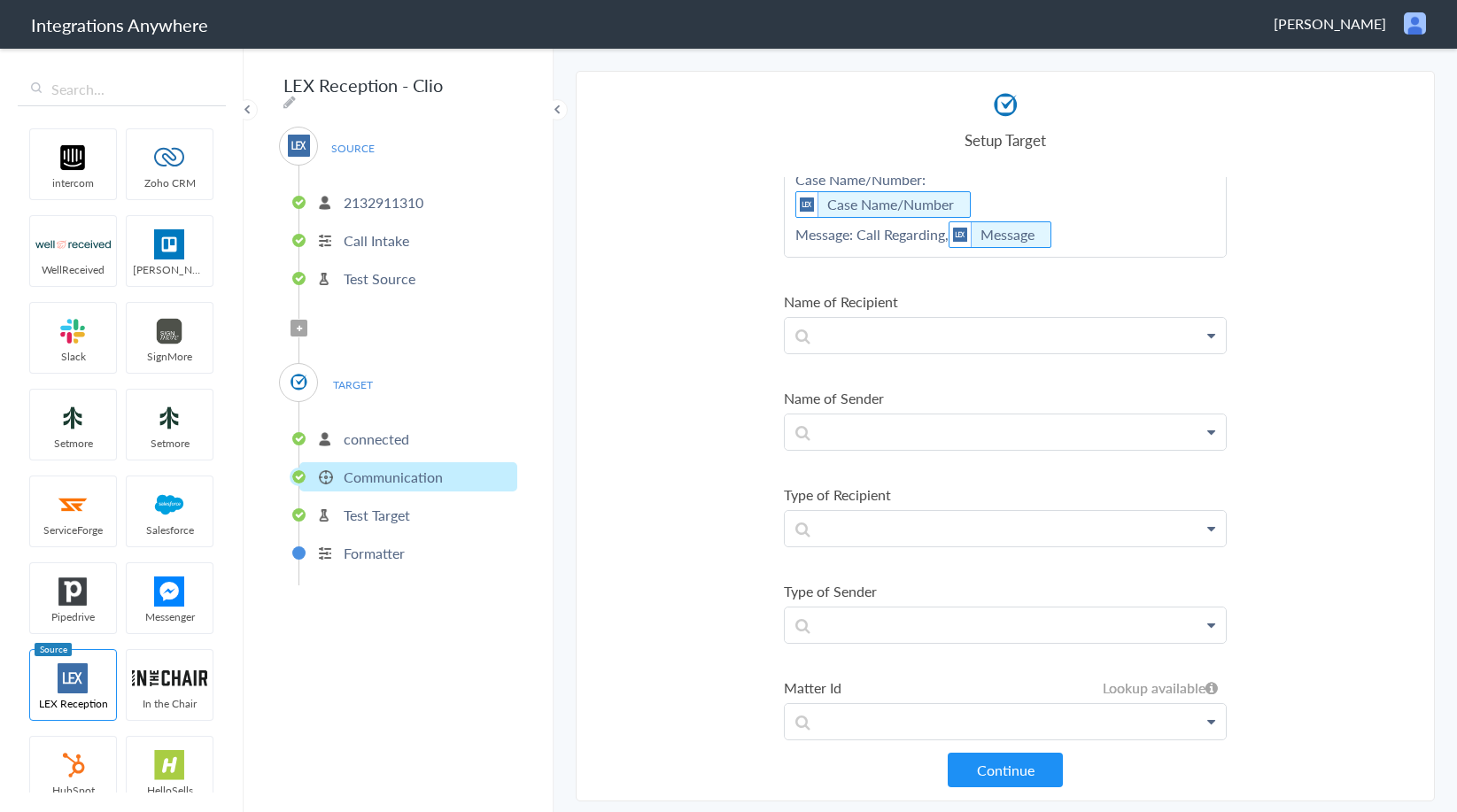
scroll to position [497, 0]
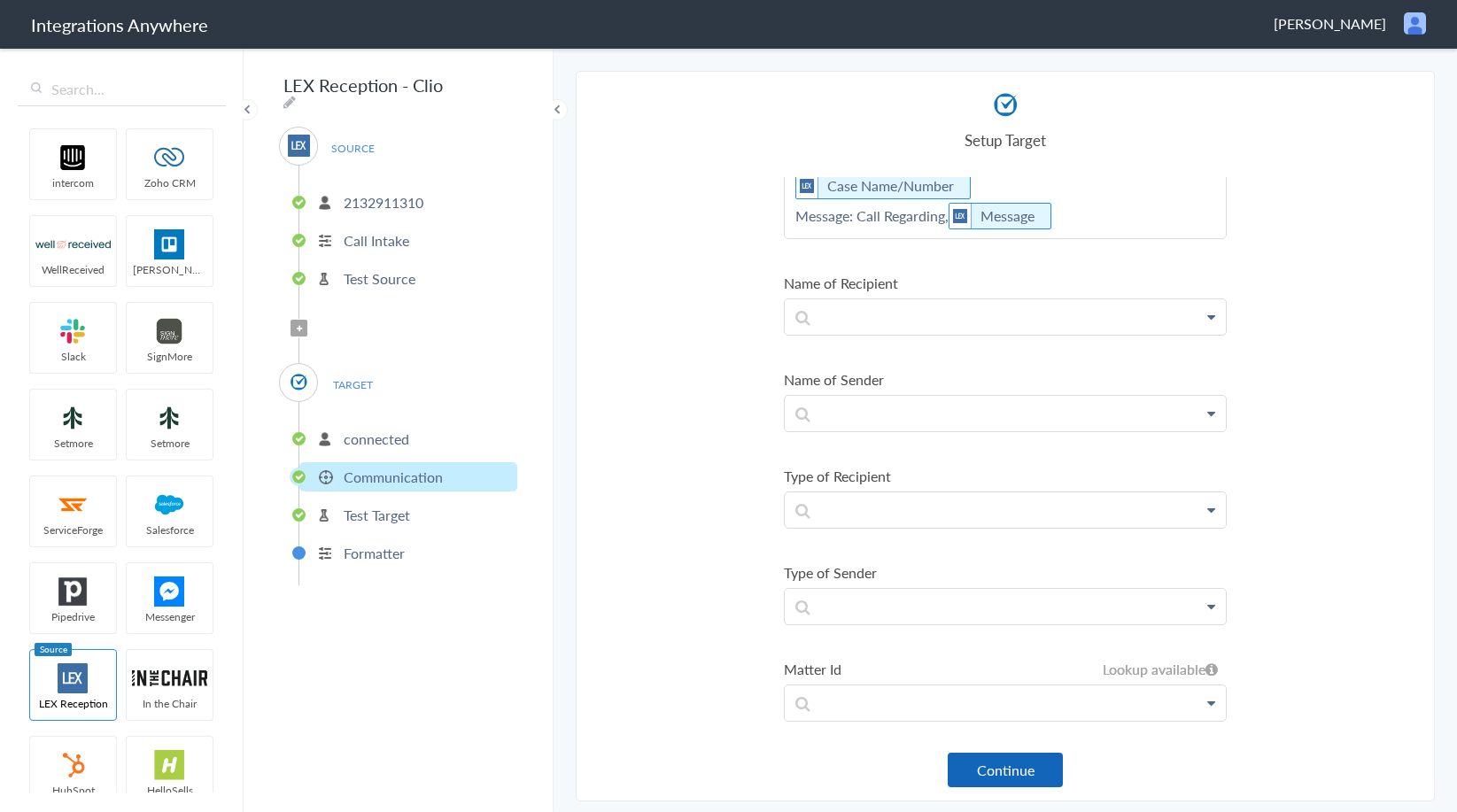
click at [1040, 772] on button "Continue" at bounding box center [1005, 769] width 115 height 35
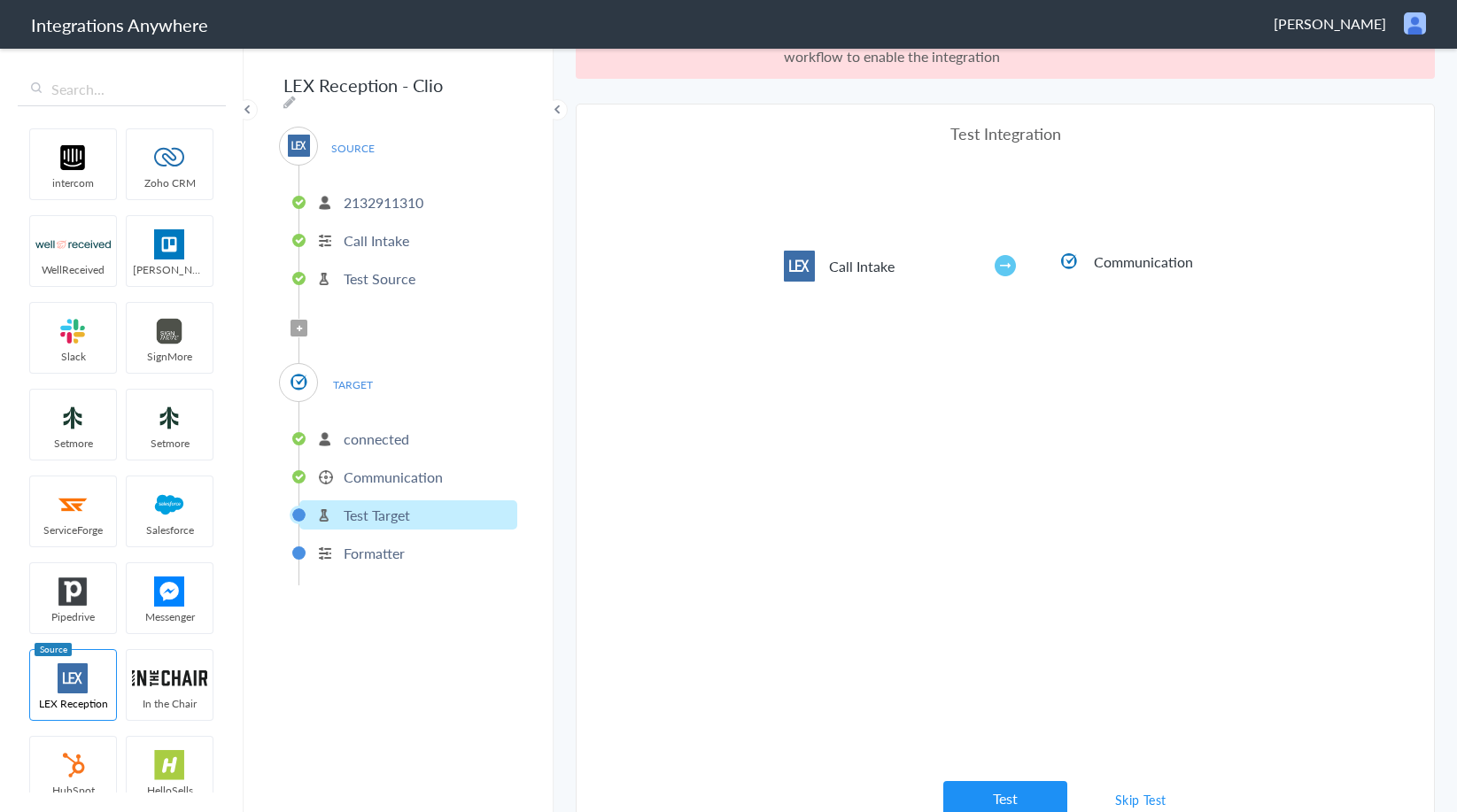
scroll to position [66, 0]
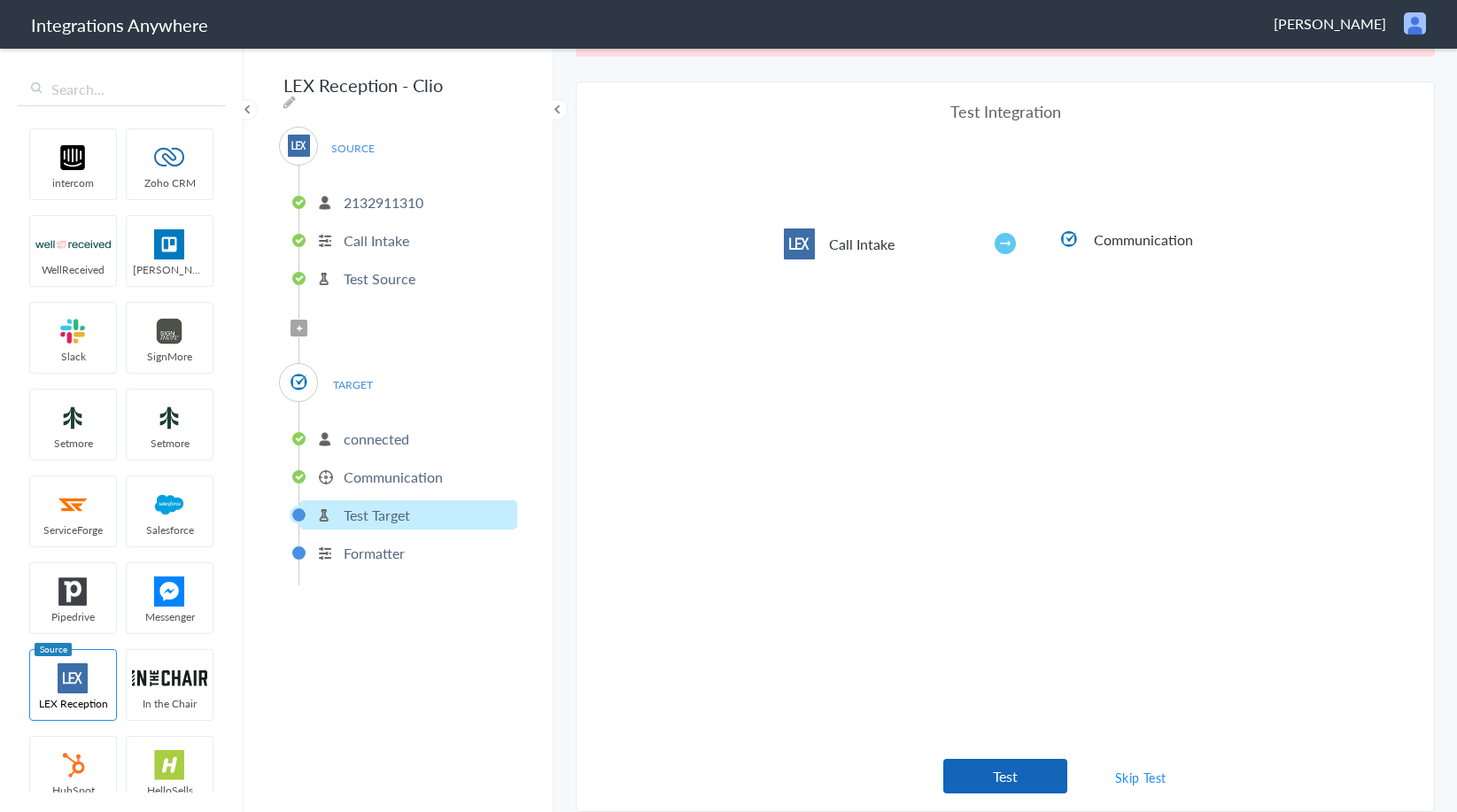
click at [984, 787] on button "Test" at bounding box center [1005, 776] width 124 height 35
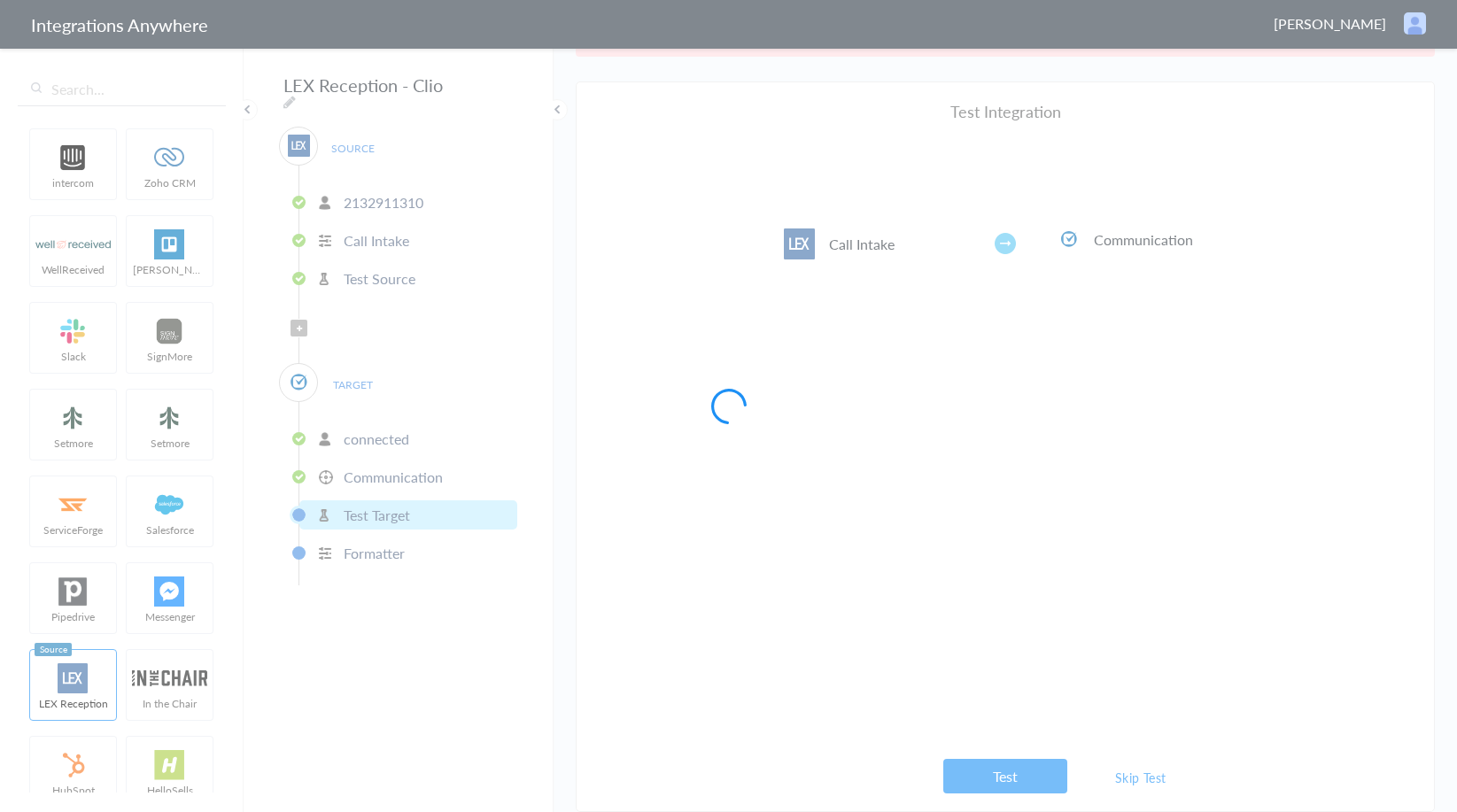
scroll to position [0, 0]
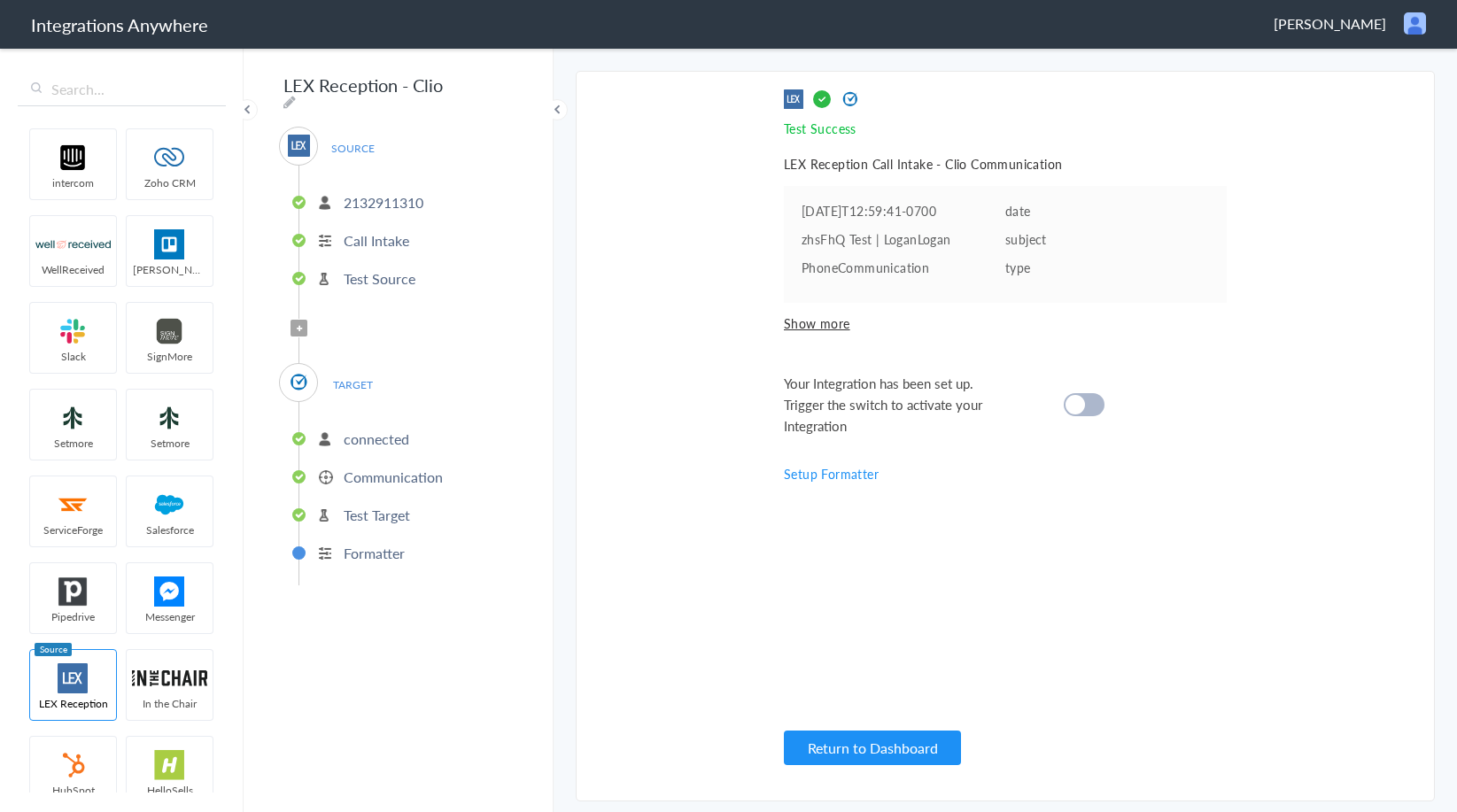
click at [1076, 414] on div at bounding box center [1084, 405] width 41 height 23
